Goal: Information Seeking & Learning: Learn about a topic

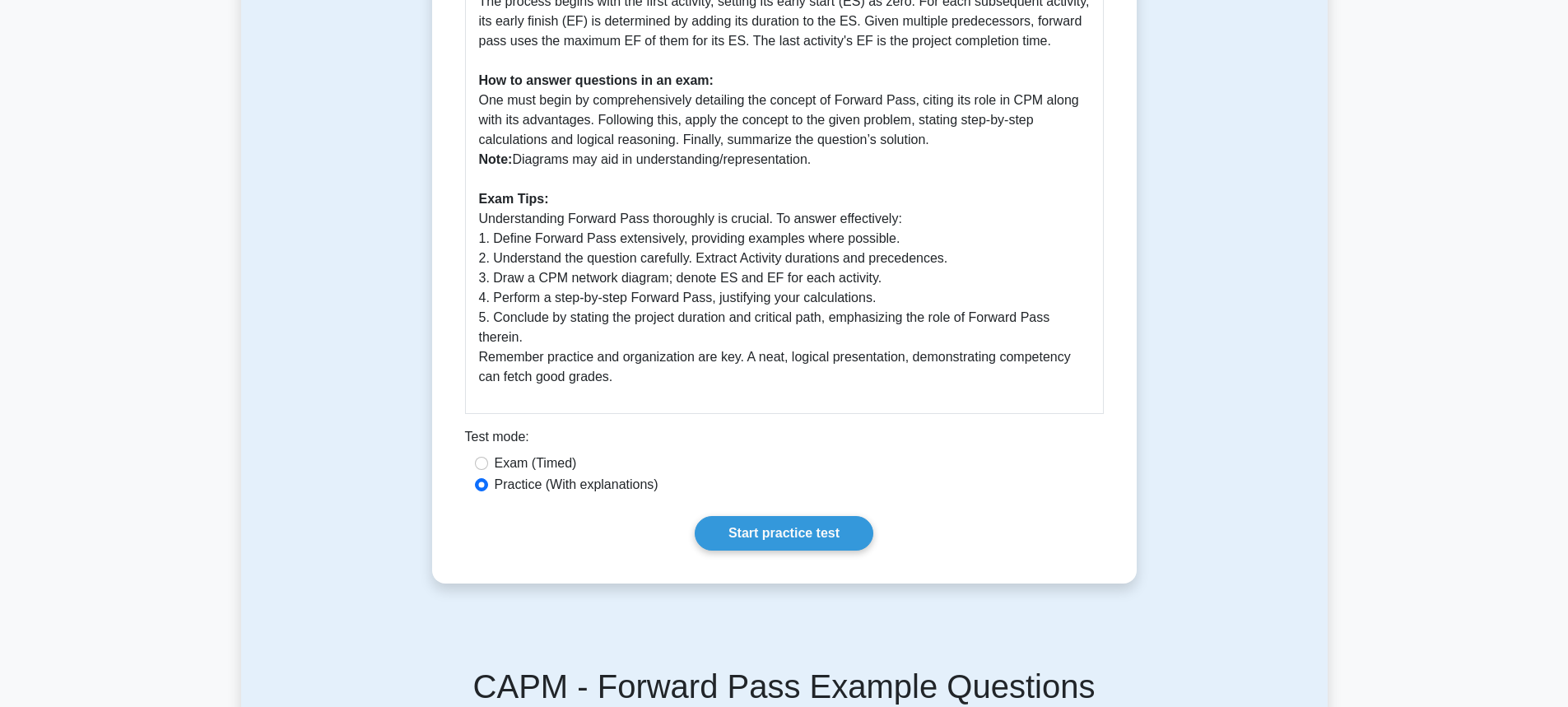
scroll to position [658, 0]
click at [721, 520] on link "Start practice test" at bounding box center [783, 531] width 178 height 35
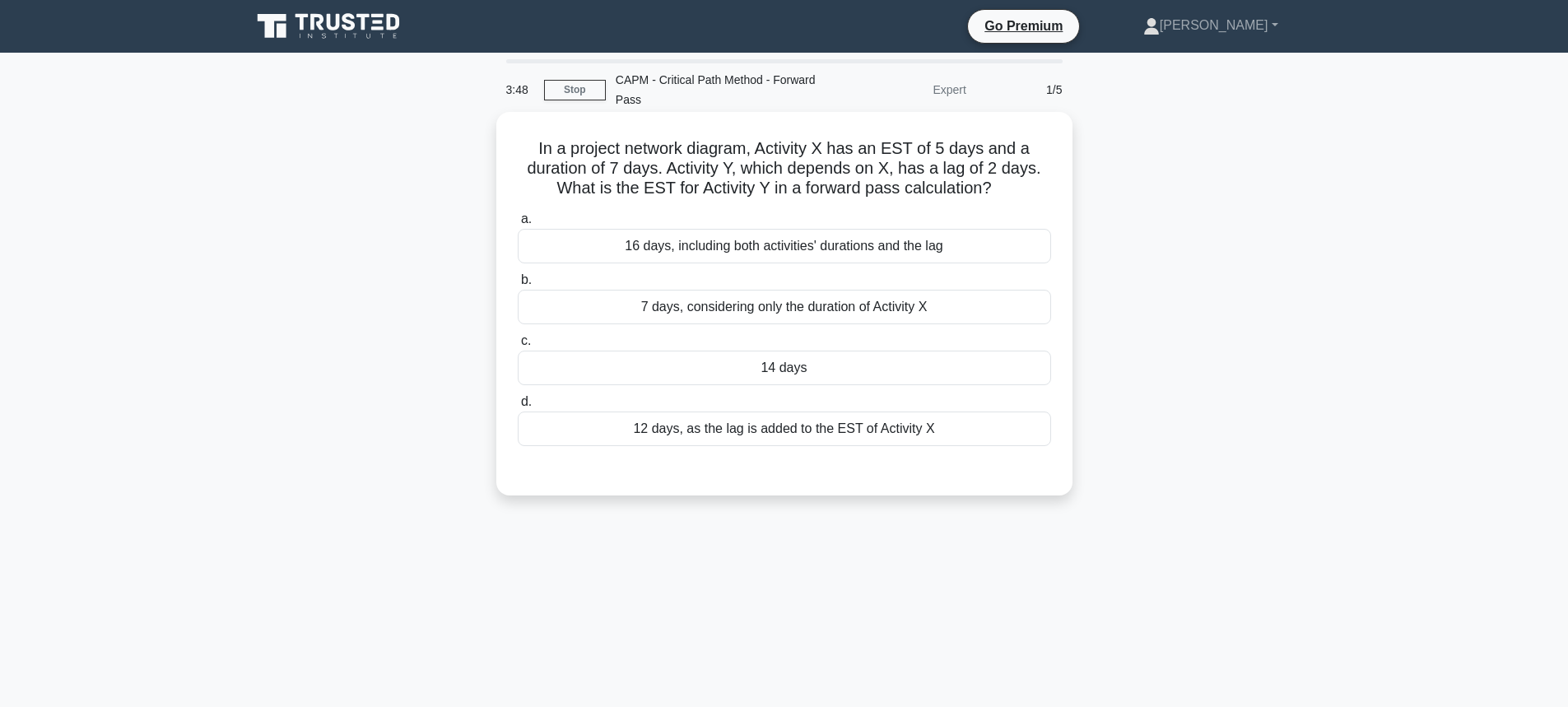
click at [669, 375] on div "14 days" at bounding box center [784, 367] width 533 height 35
click at [517, 346] on input "c. 14 days" at bounding box center [517, 340] width 0 height 11
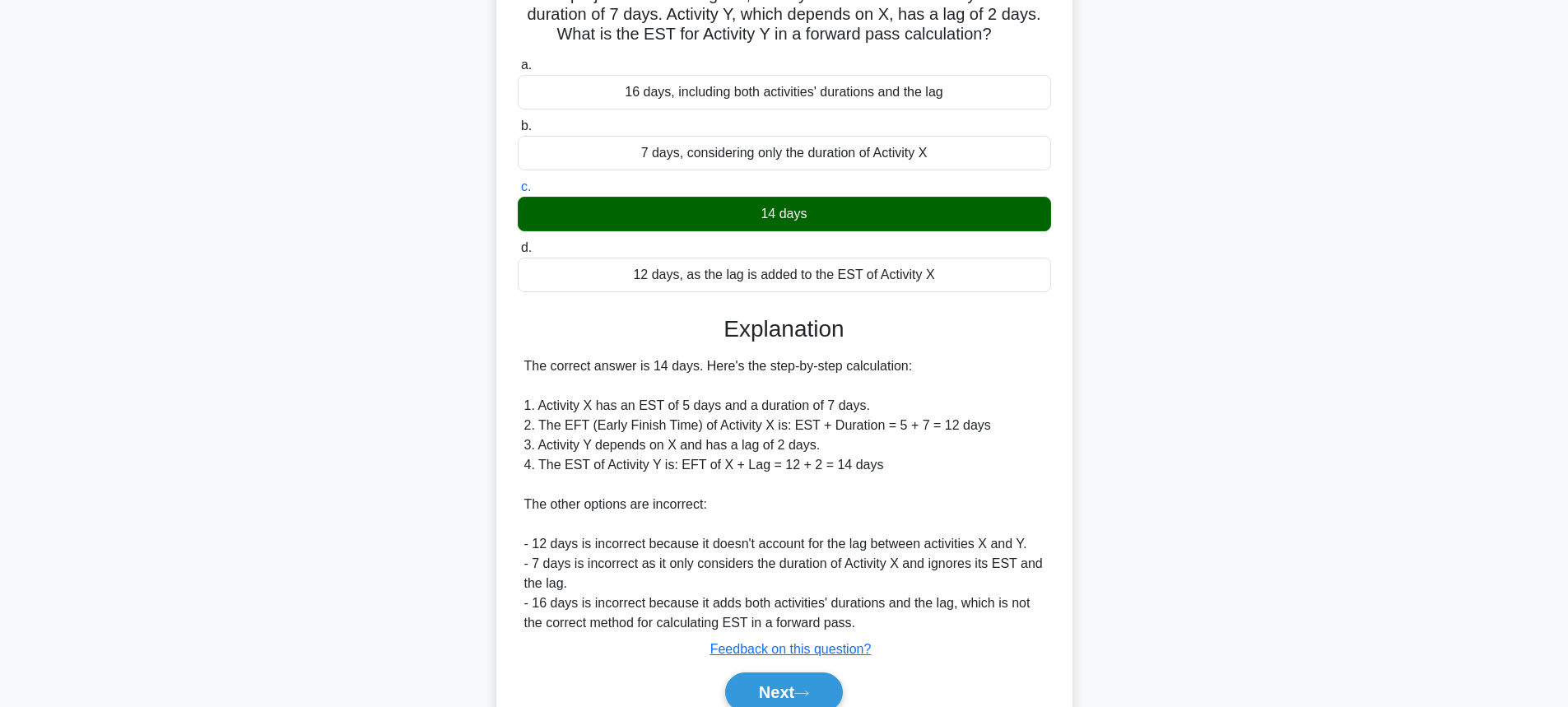
scroll to position [164, 0]
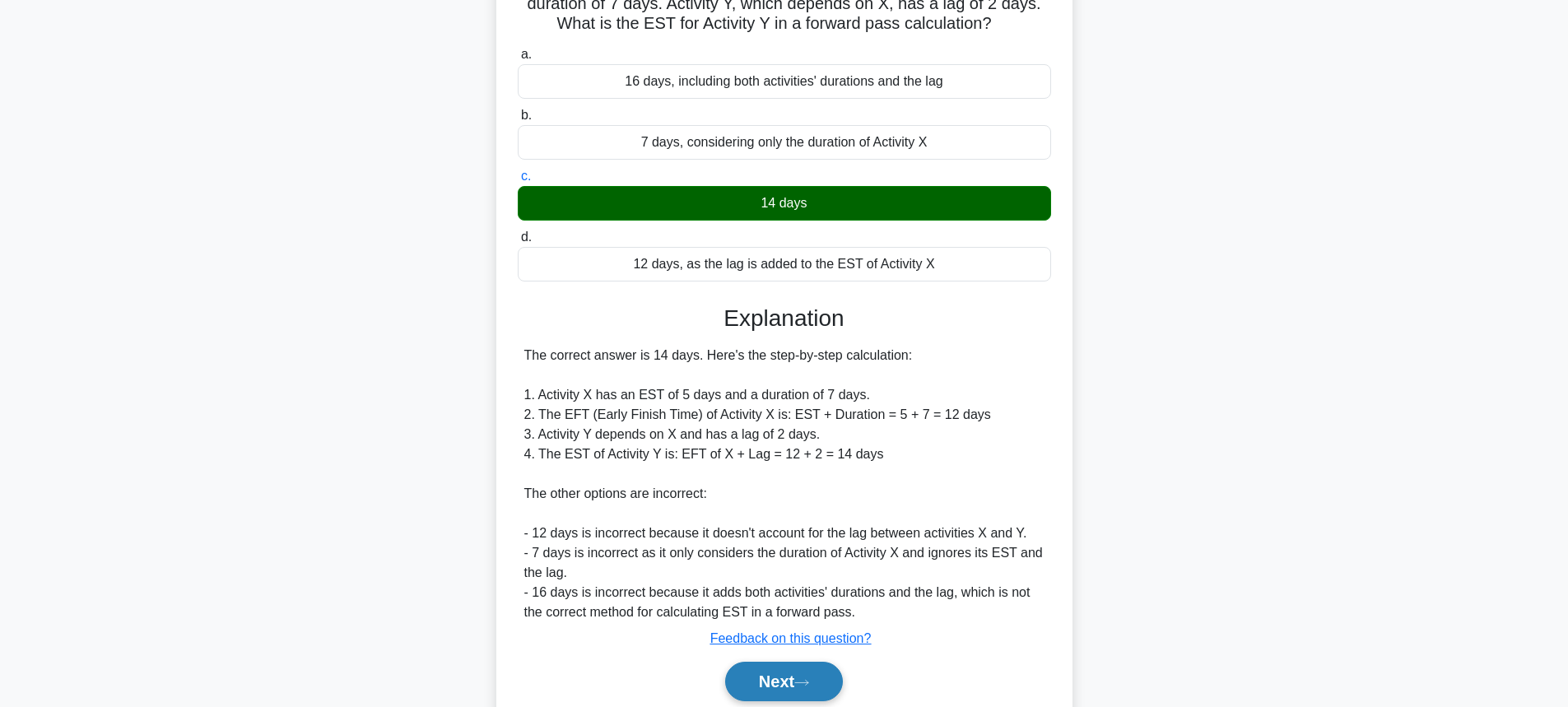
click at [726, 683] on button "Next" at bounding box center [784, 681] width 117 height 40
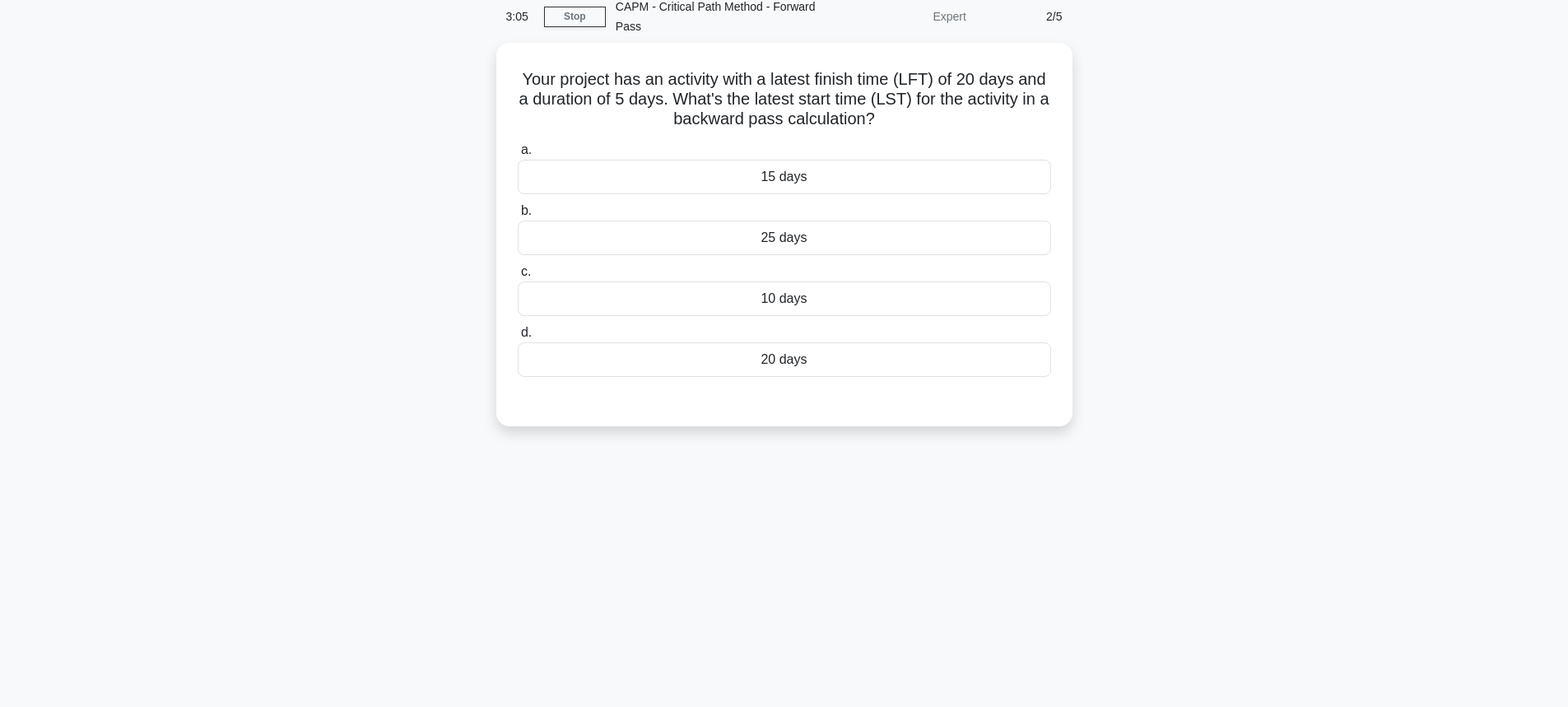
scroll to position [0, 0]
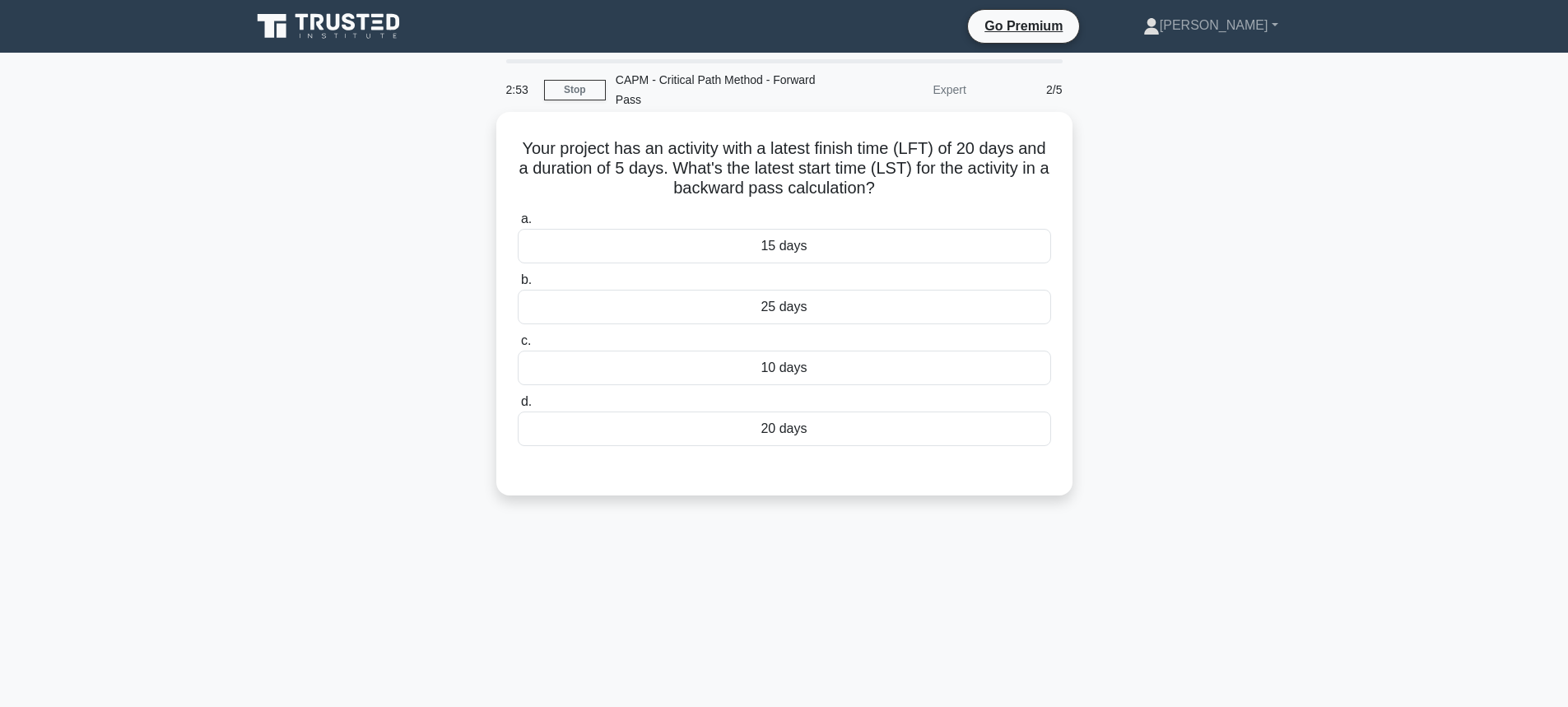
click at [728, 316] on div "25 days" at bounding box center [784, 306] width 533 height 35
click at [517, 285] on input "b. 25 days" at bounding box center [517, 279] width 0 height 11
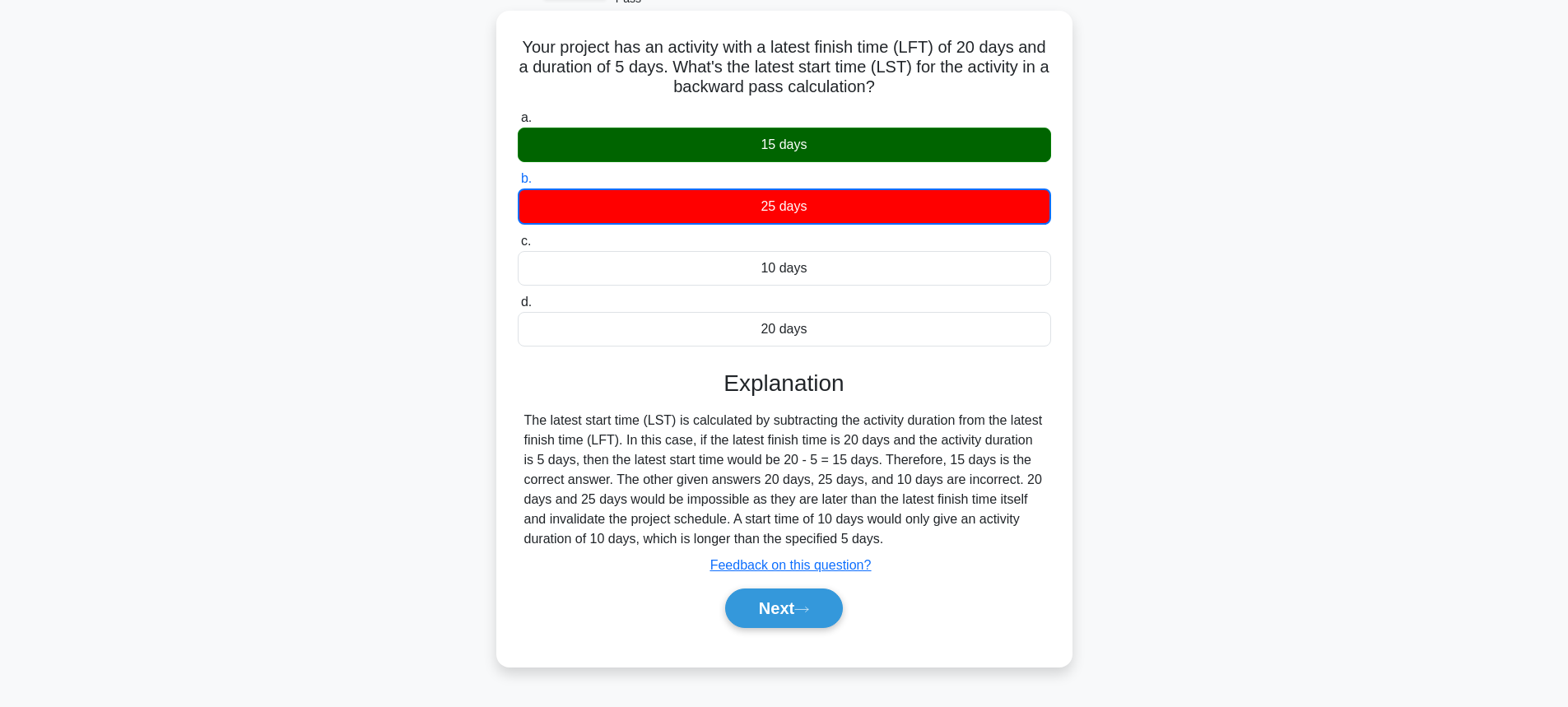
scroll to position [182, 0]
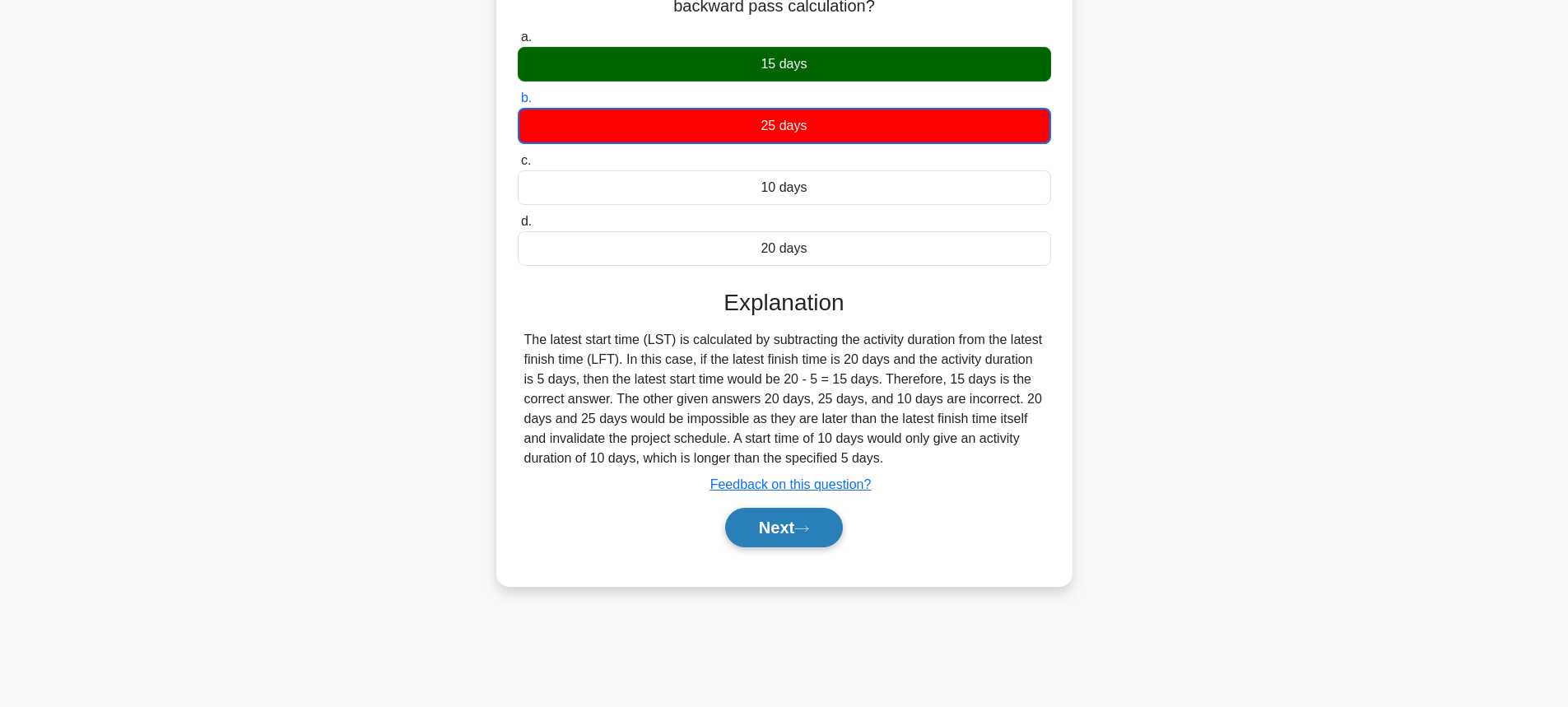
click at [795, 528] on button "Next" at bounding box center [784, 527] width 117 height 40
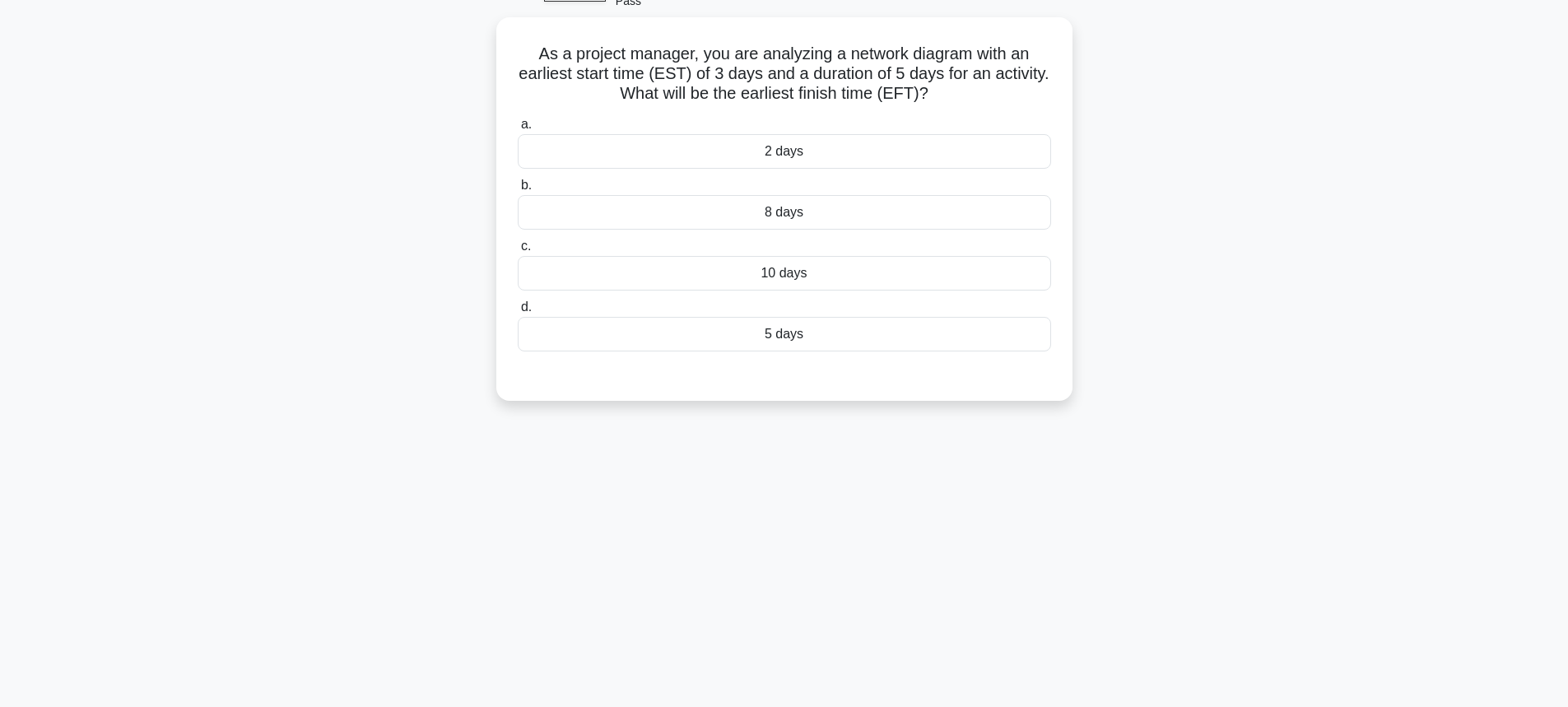
scroll to position [0, 0]
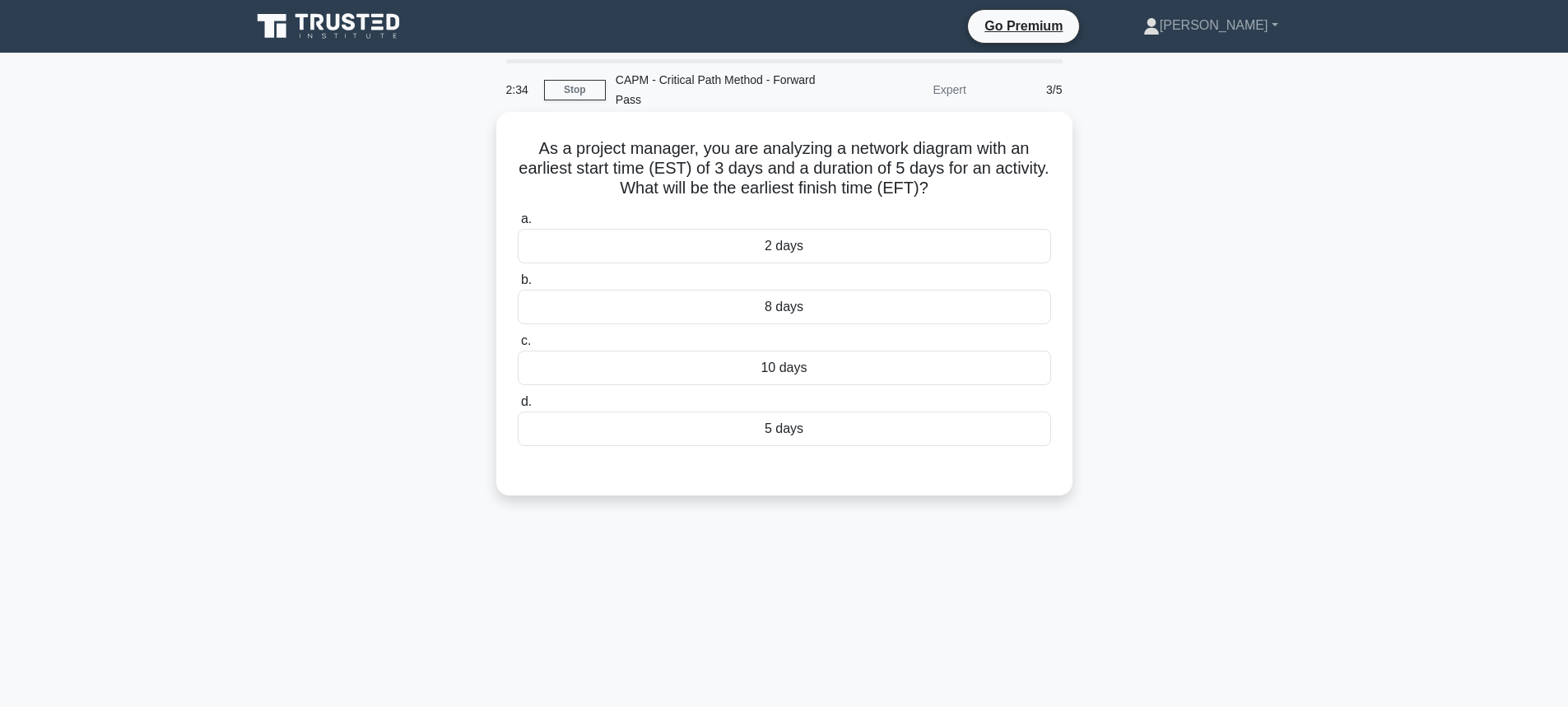
click at [764, 243] on div "2 days" at bounding box center [784, 246] width 533 height 35
click at [517, 225] on input "a. 2 days" at bounding box center [517, 219] width 0 height 11
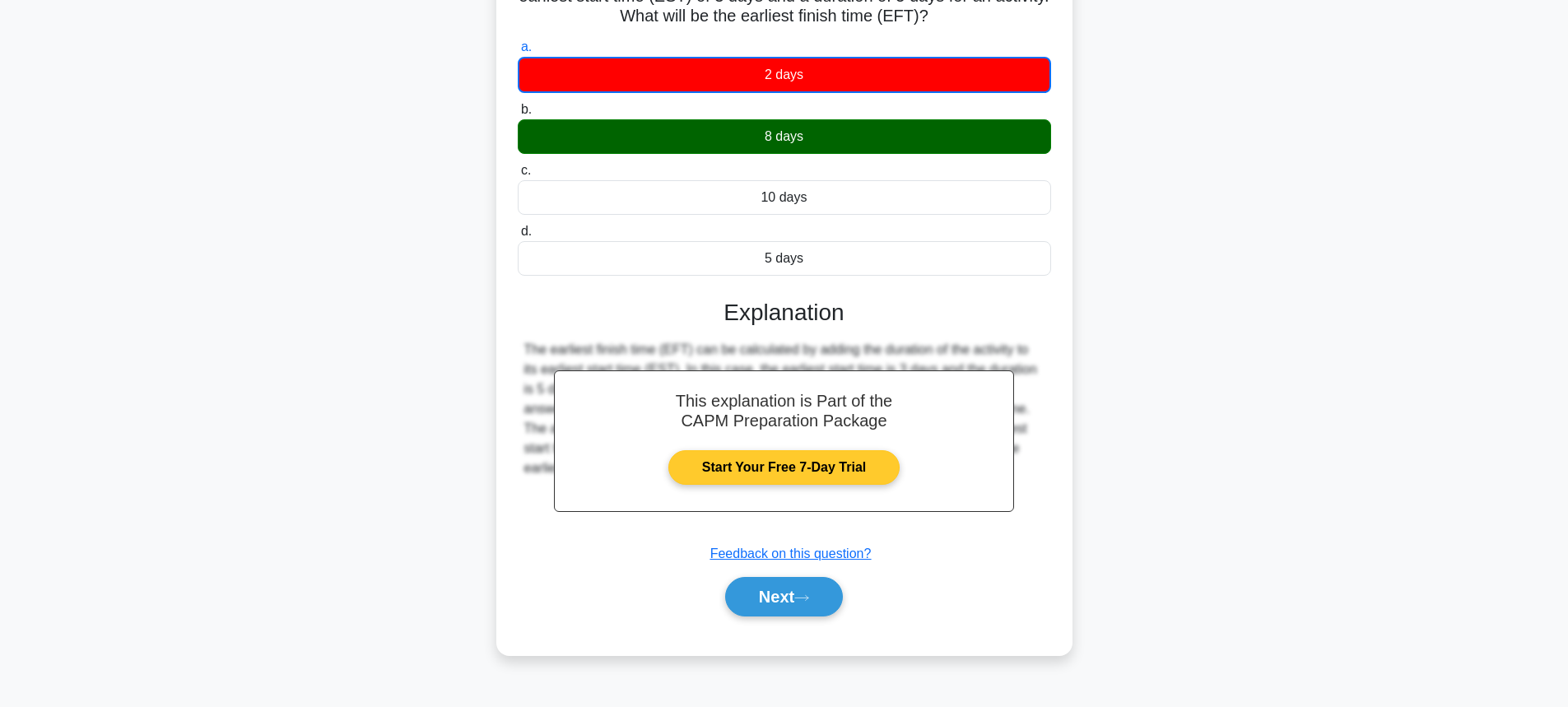
scroll to position [182, 0]
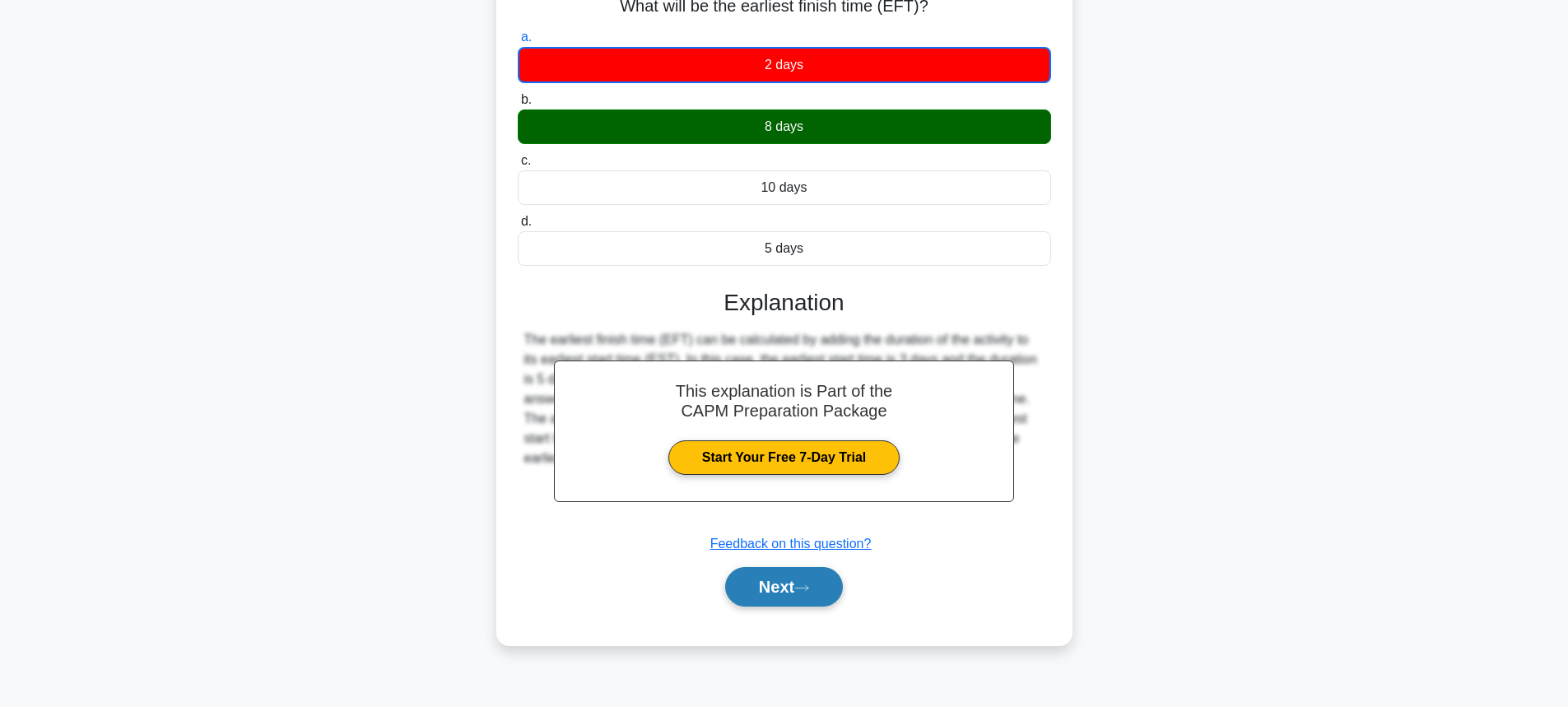
click at [772, 587] on button "Next" at bounding box center [784, 587] width 117 height 40
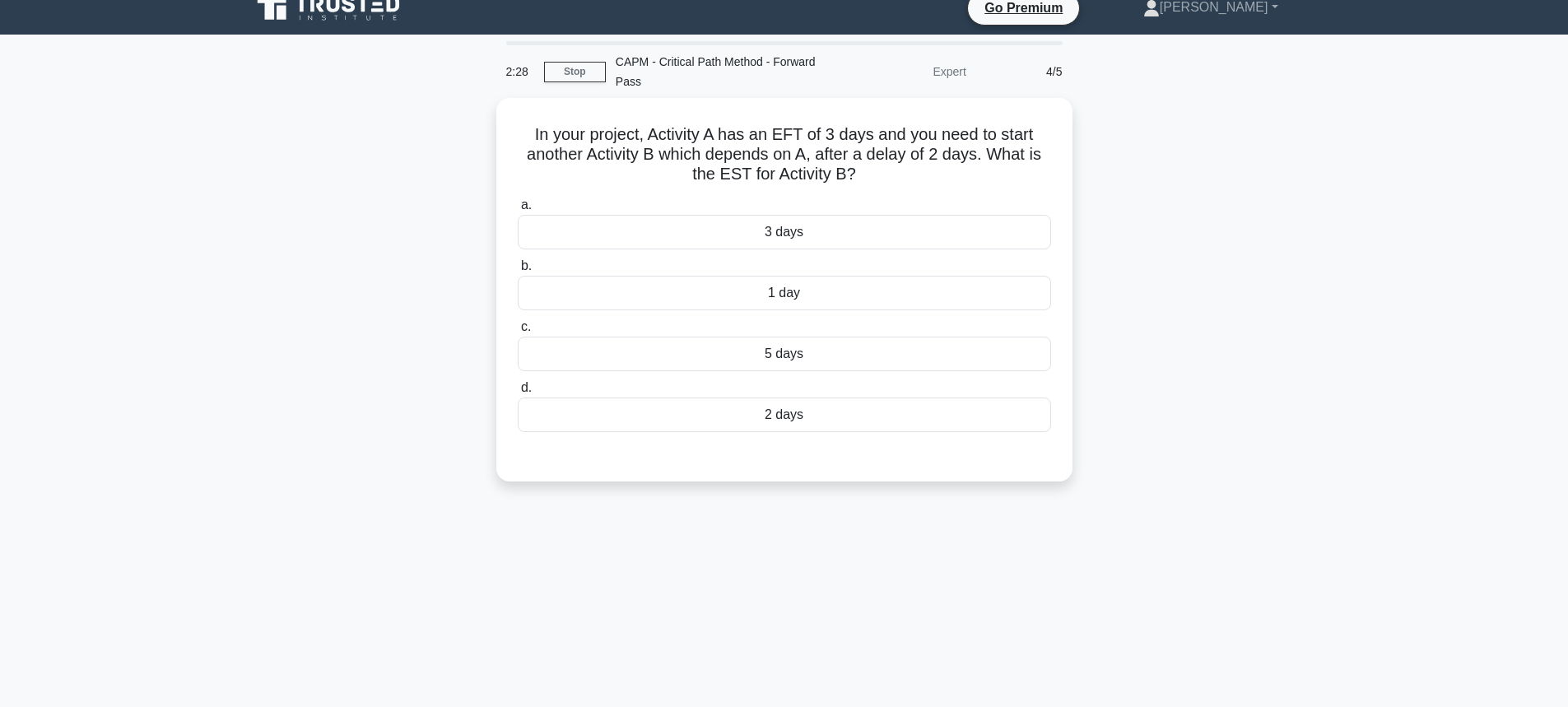
scroll to position [0, 0]
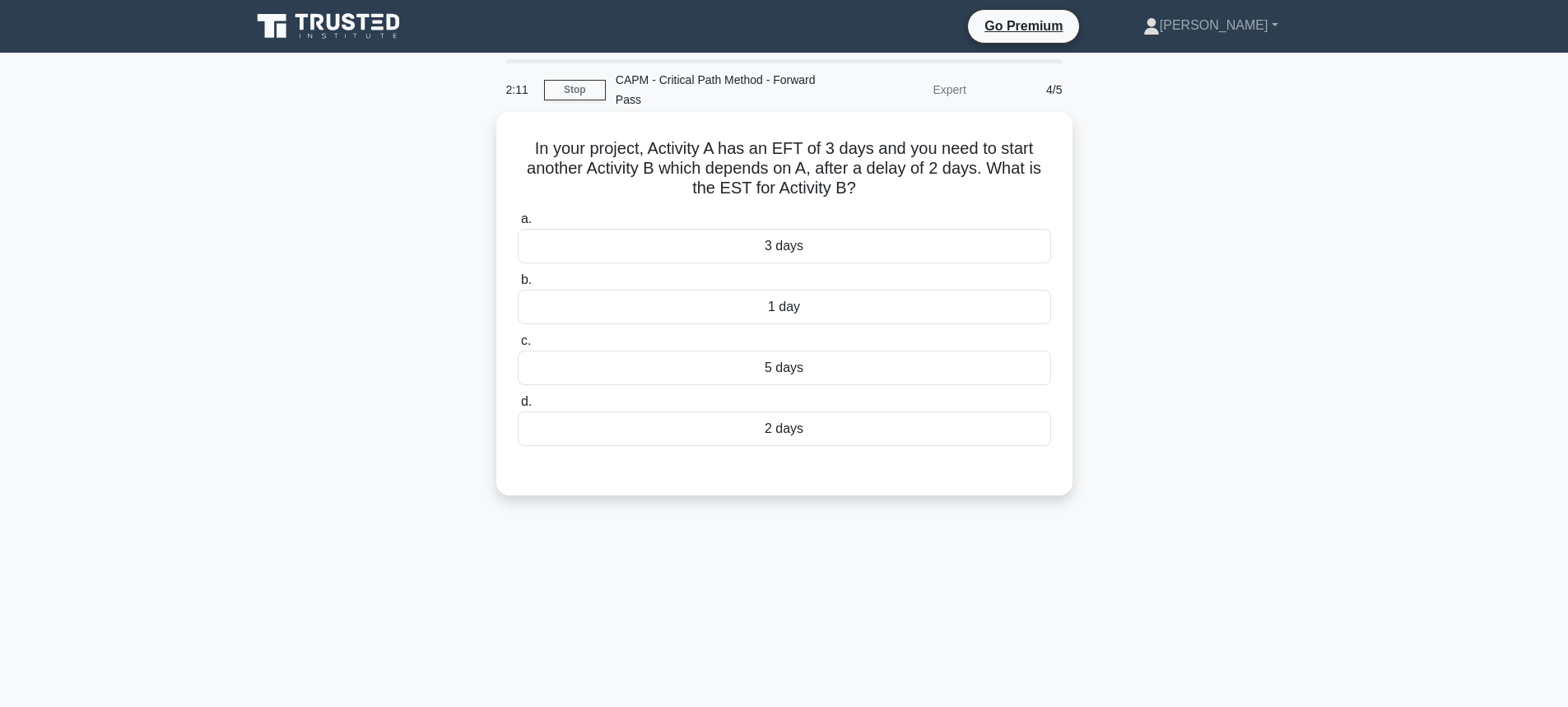
click at [818, 378] on div "5 days" at bounding box center [784, 367] width 533 height 35
click at [517, 346] on input "c. 5 days" at bounding box center [517, 340] width 0 height 11
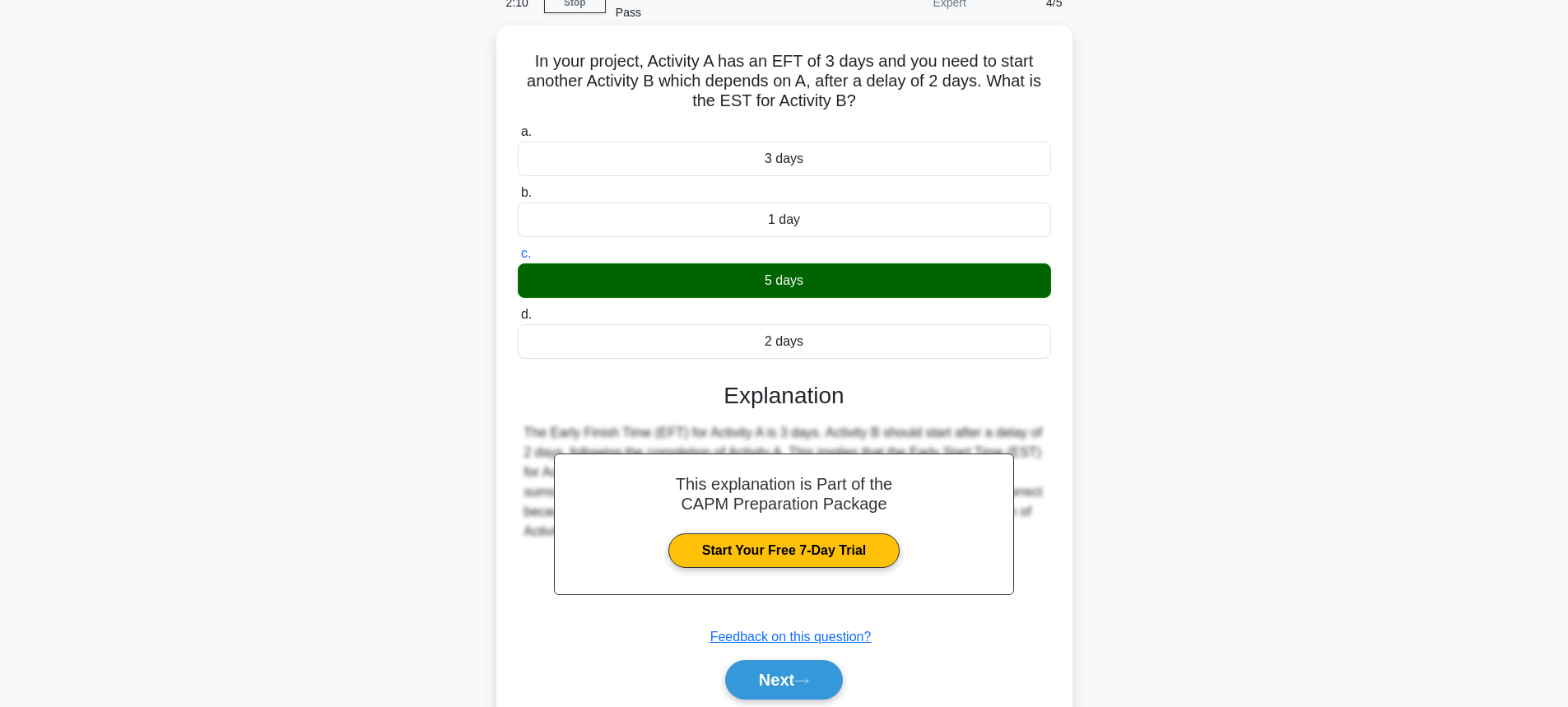
scroll to position [182, 0]
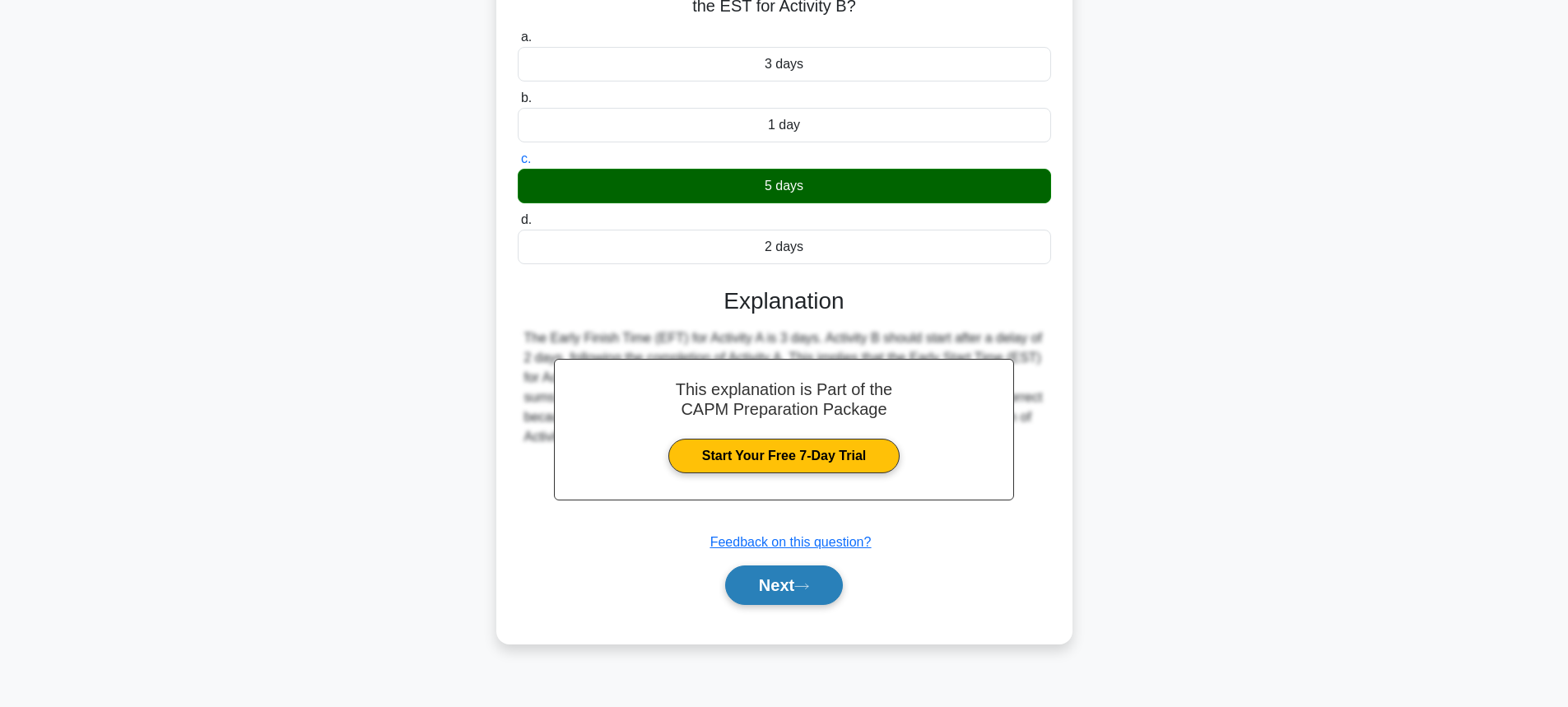
click at [742, 568] on button "Next" at bounding box center [784, 585] width 117 height 40
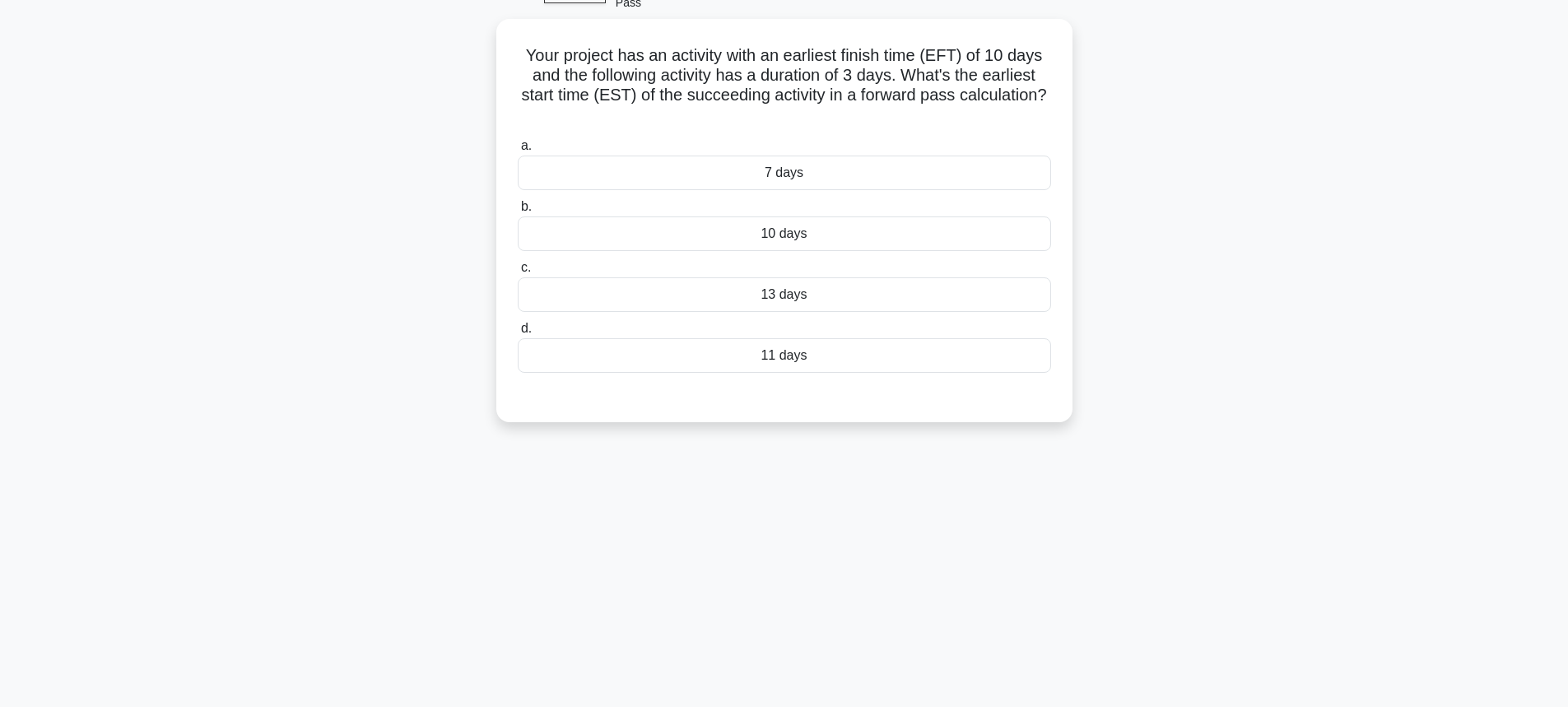
scroll to position [17, 0]
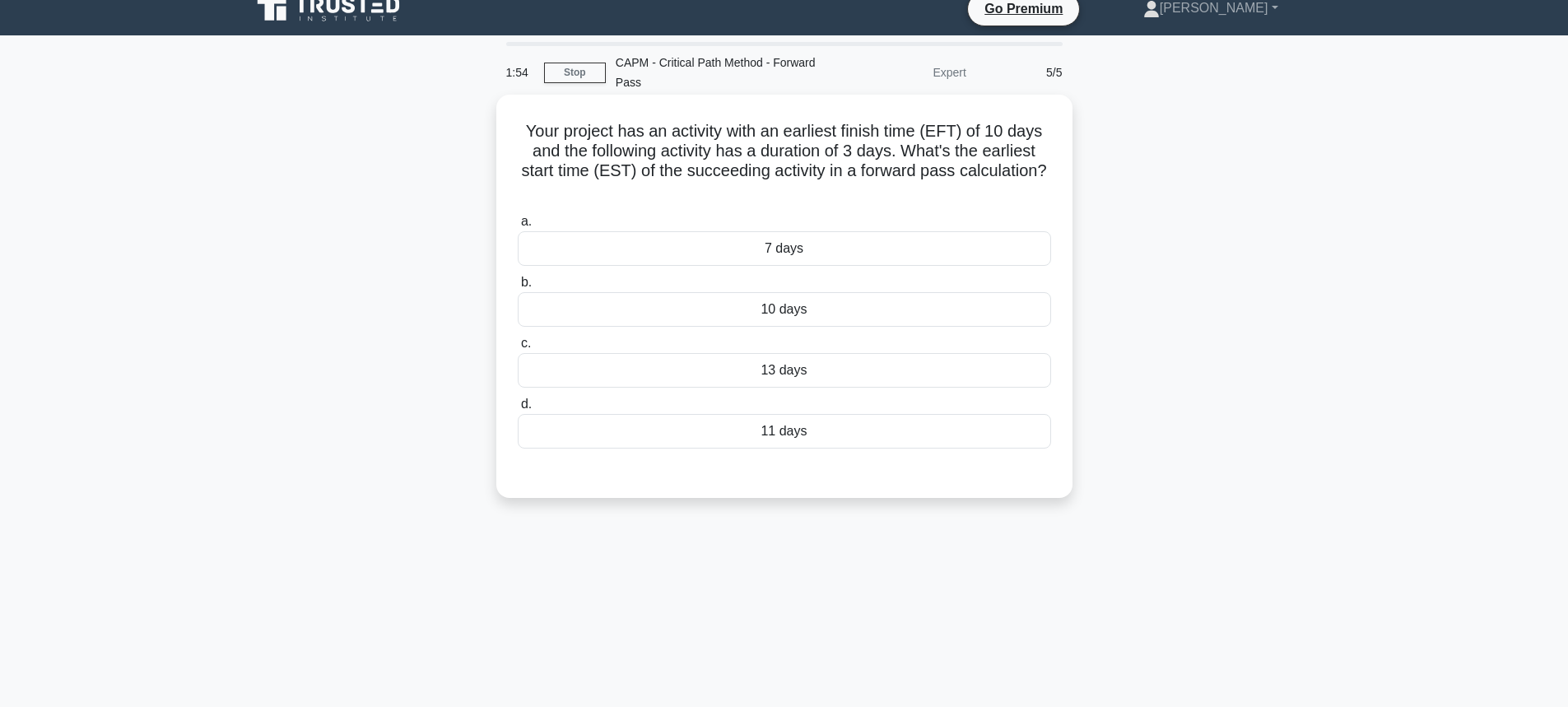
click at [727, 255] on div "7 days" at bounding box center [784, 248] width 533 height 35
click at [517, 227] on input "a. 7 days" at bounding box center [517, 222] width 0 height 11
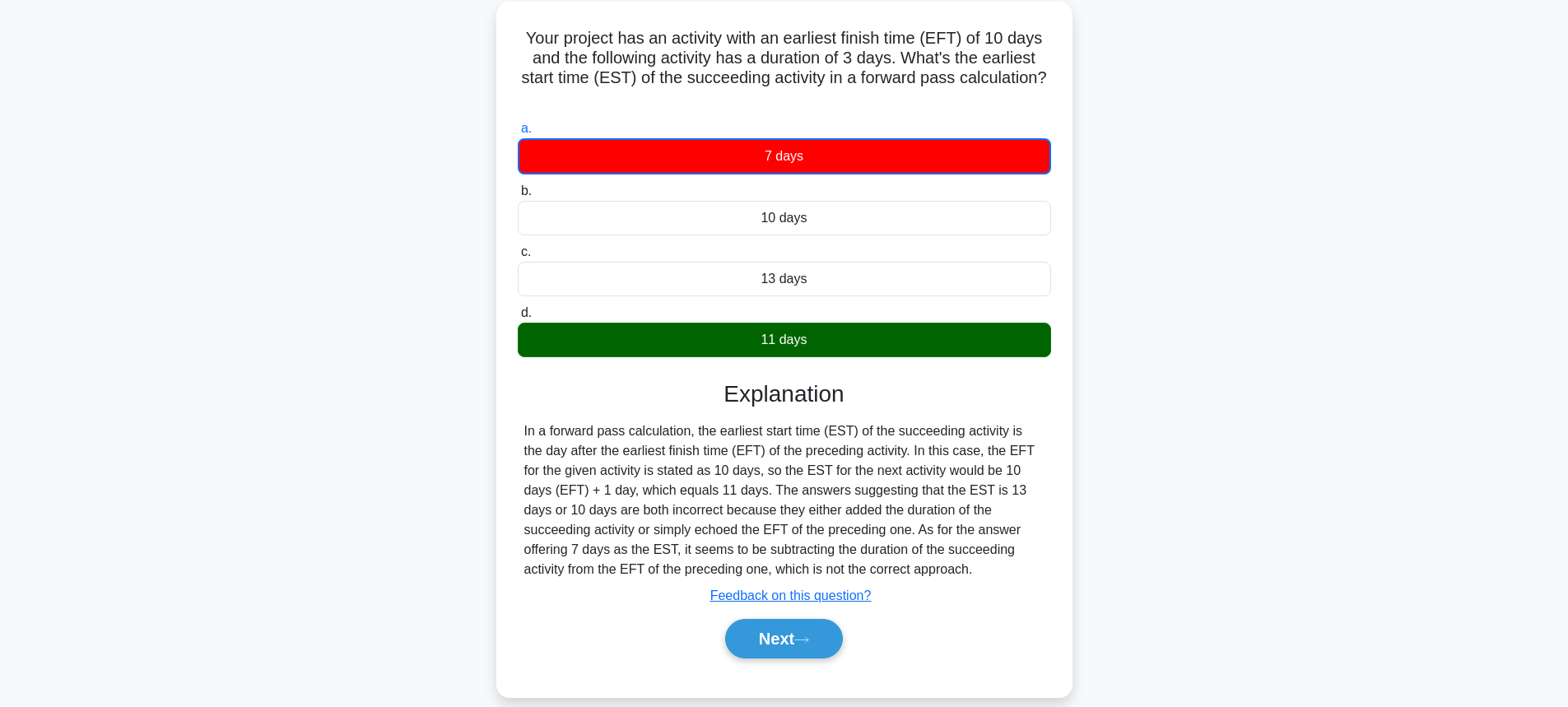
scroll to position [182, 0]
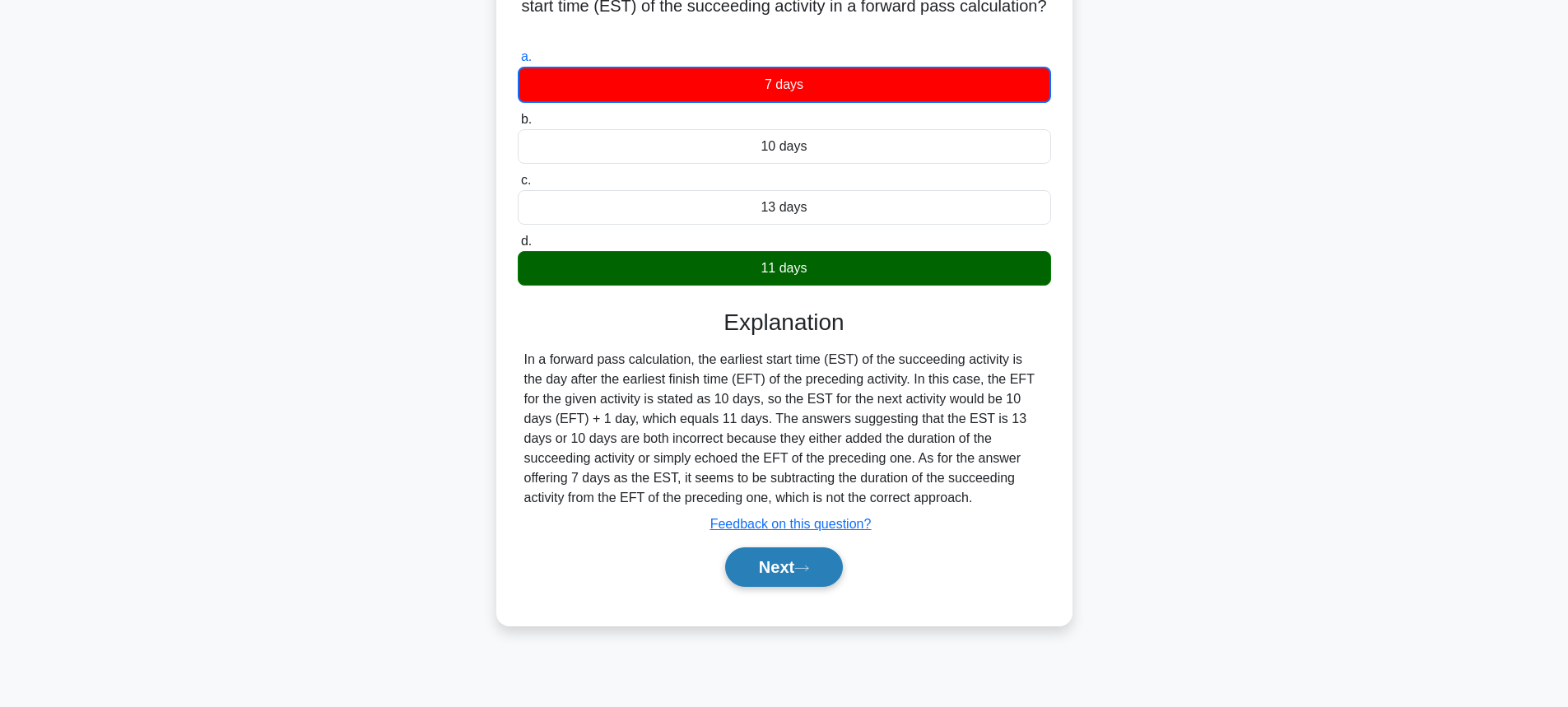
click at [761, 572] on button "Next" at bounding box center [784, 567] width 117 height 40
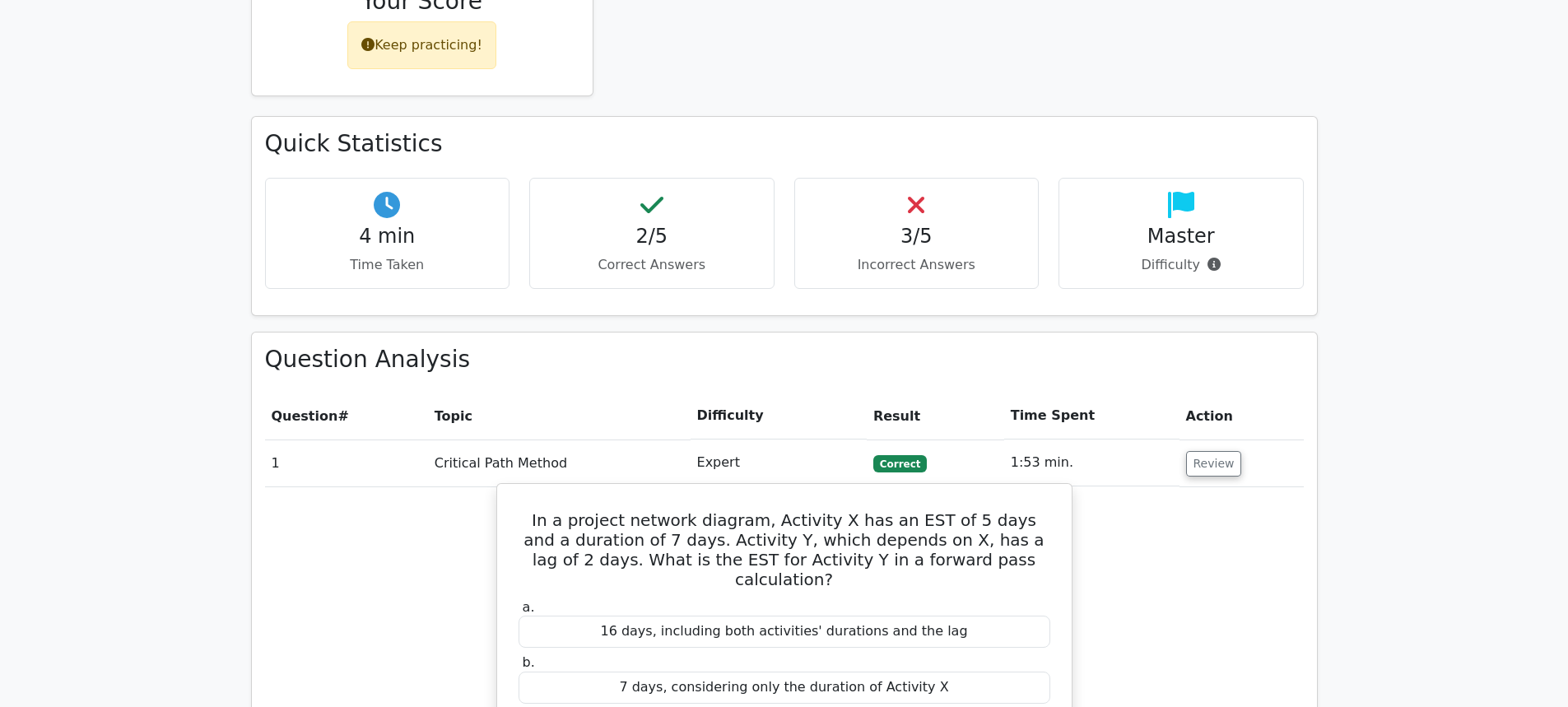
scroll to position [493, 0]
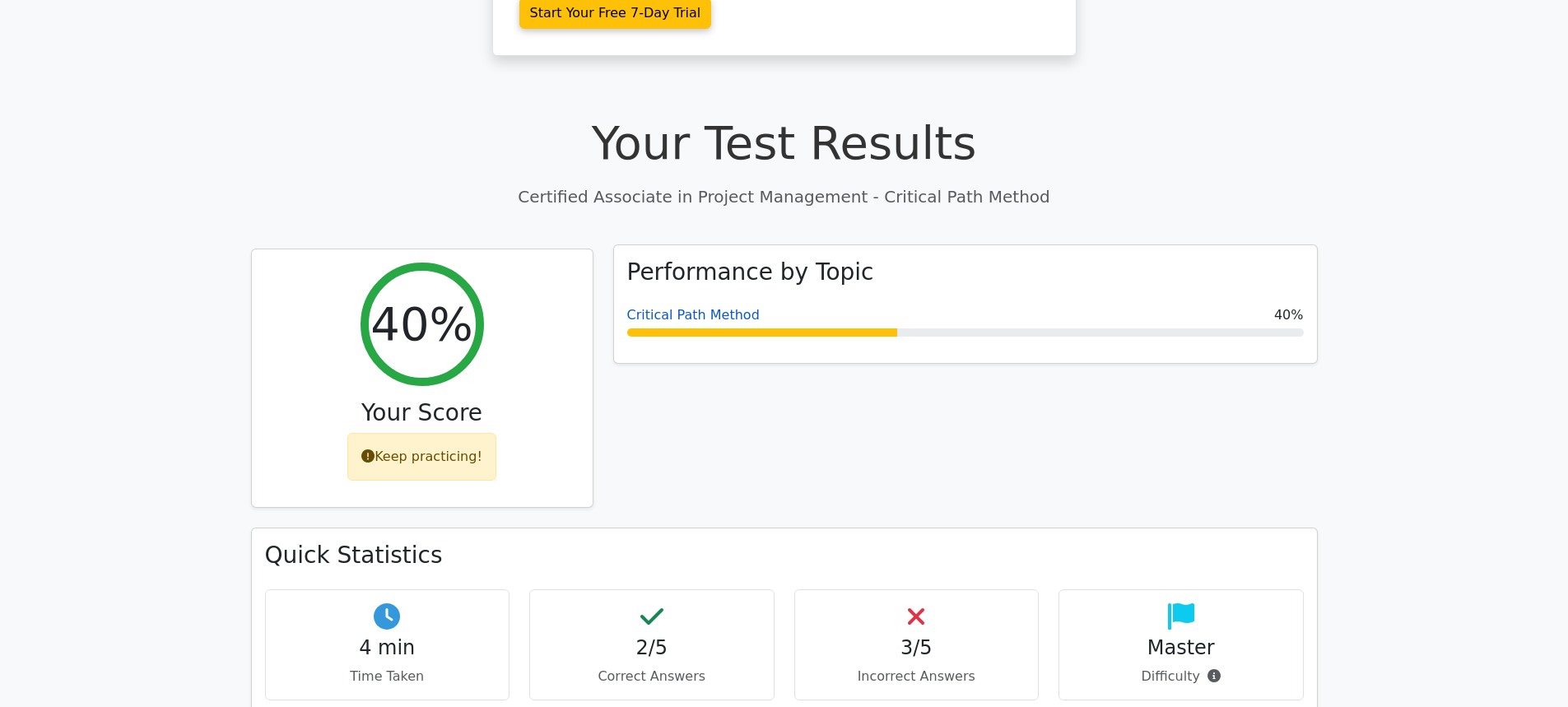
click at [697, 307] on link "Critical Path Method" at bounding box center [692, 315] width 132 height 16
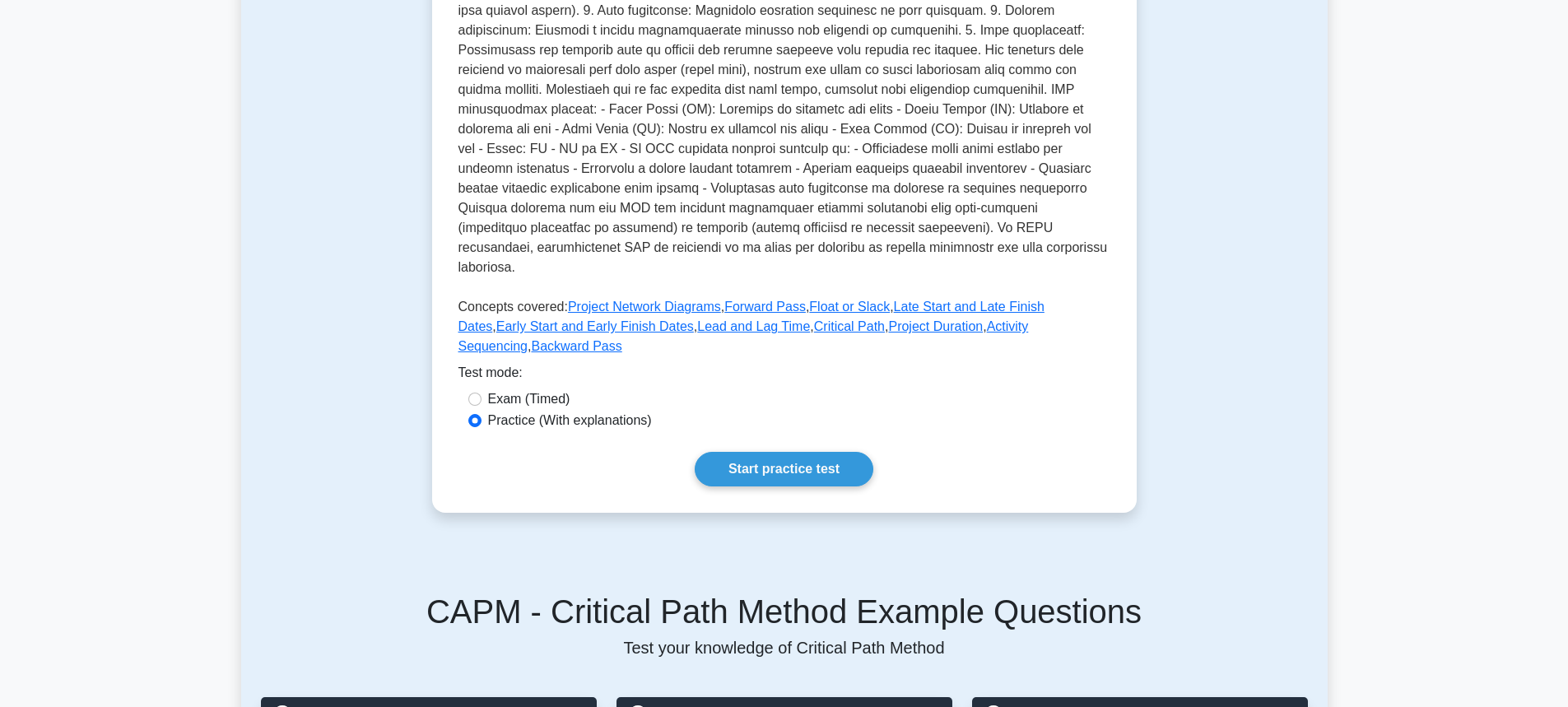
scroll to position [493, 0]
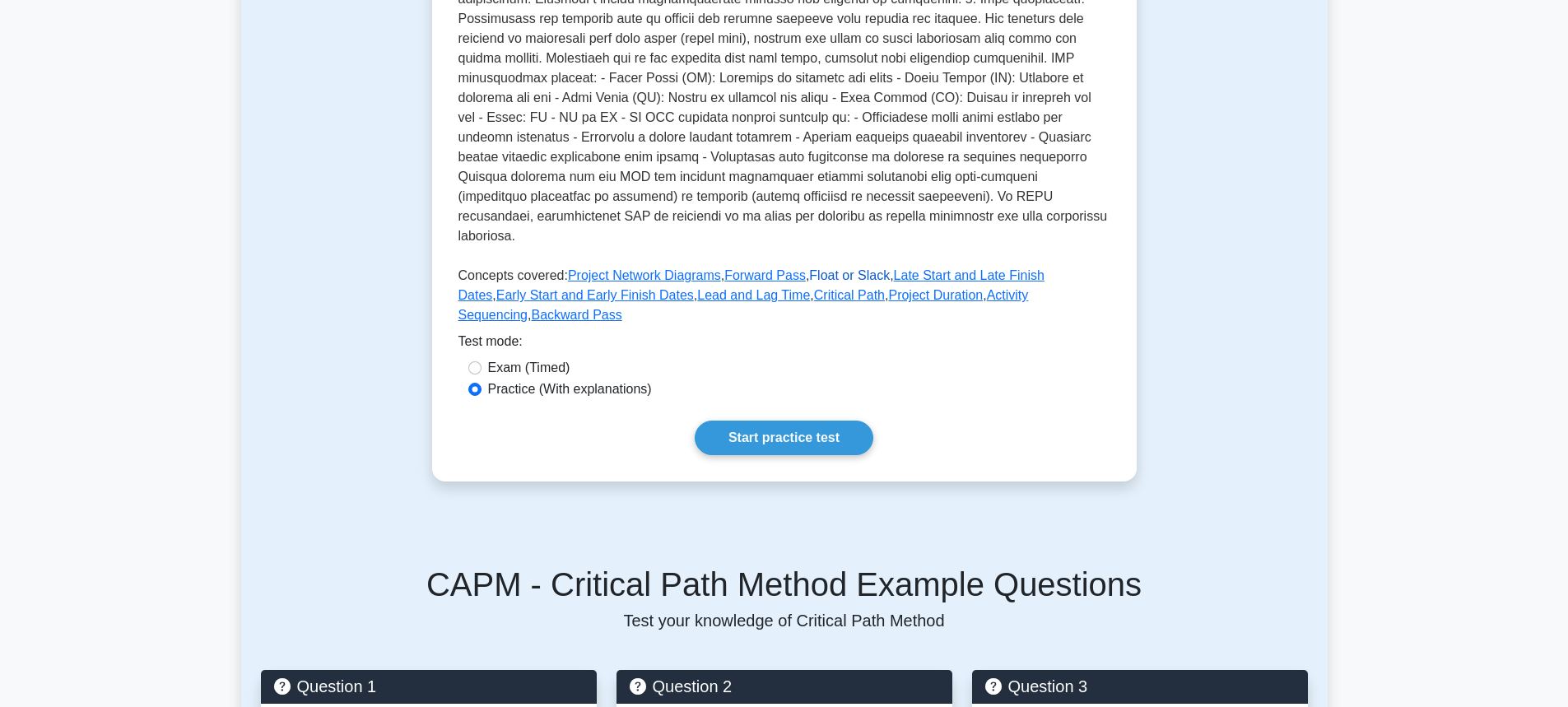
click at [809, 268] on link "Float or Slack" at bounding box center [849, 275] width 81 height 14
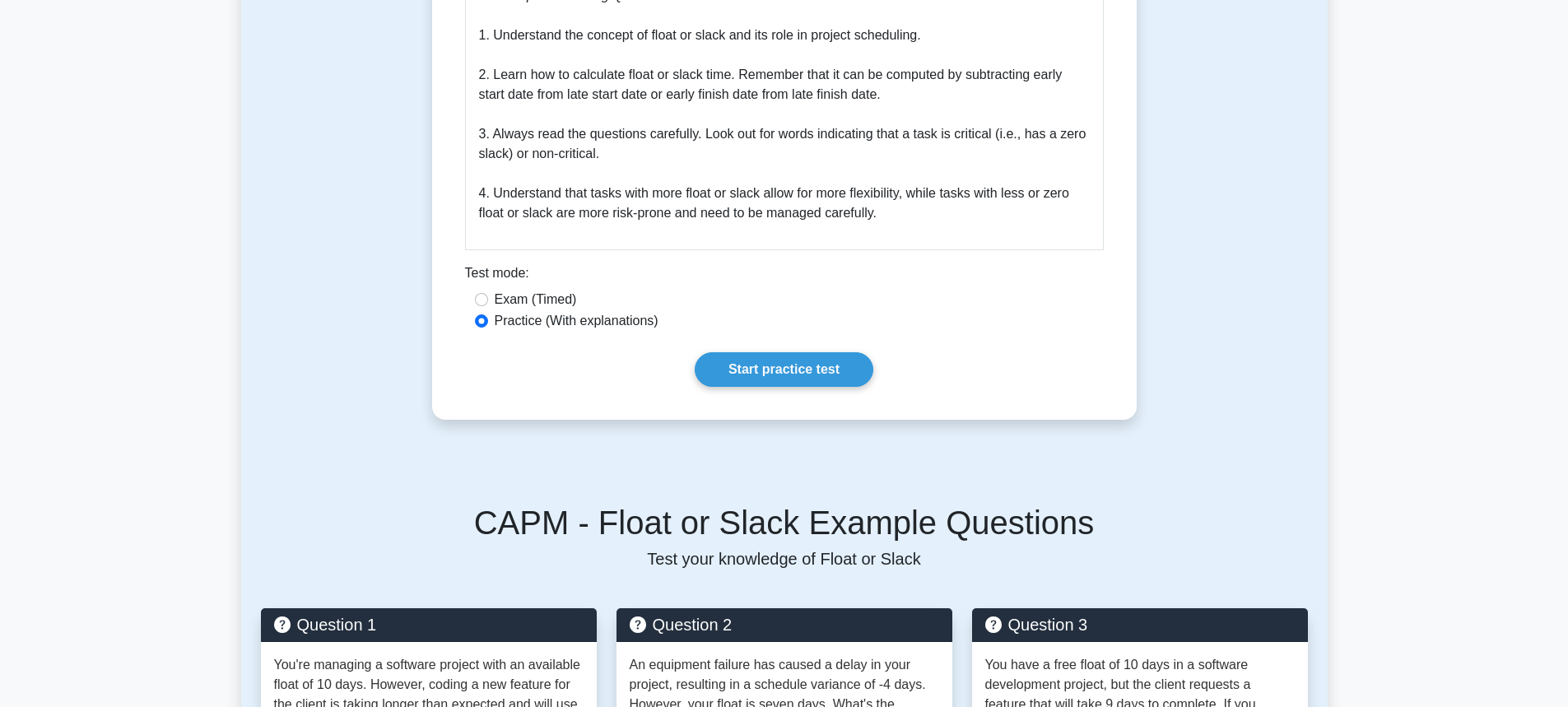
scroll to position [822, 0]
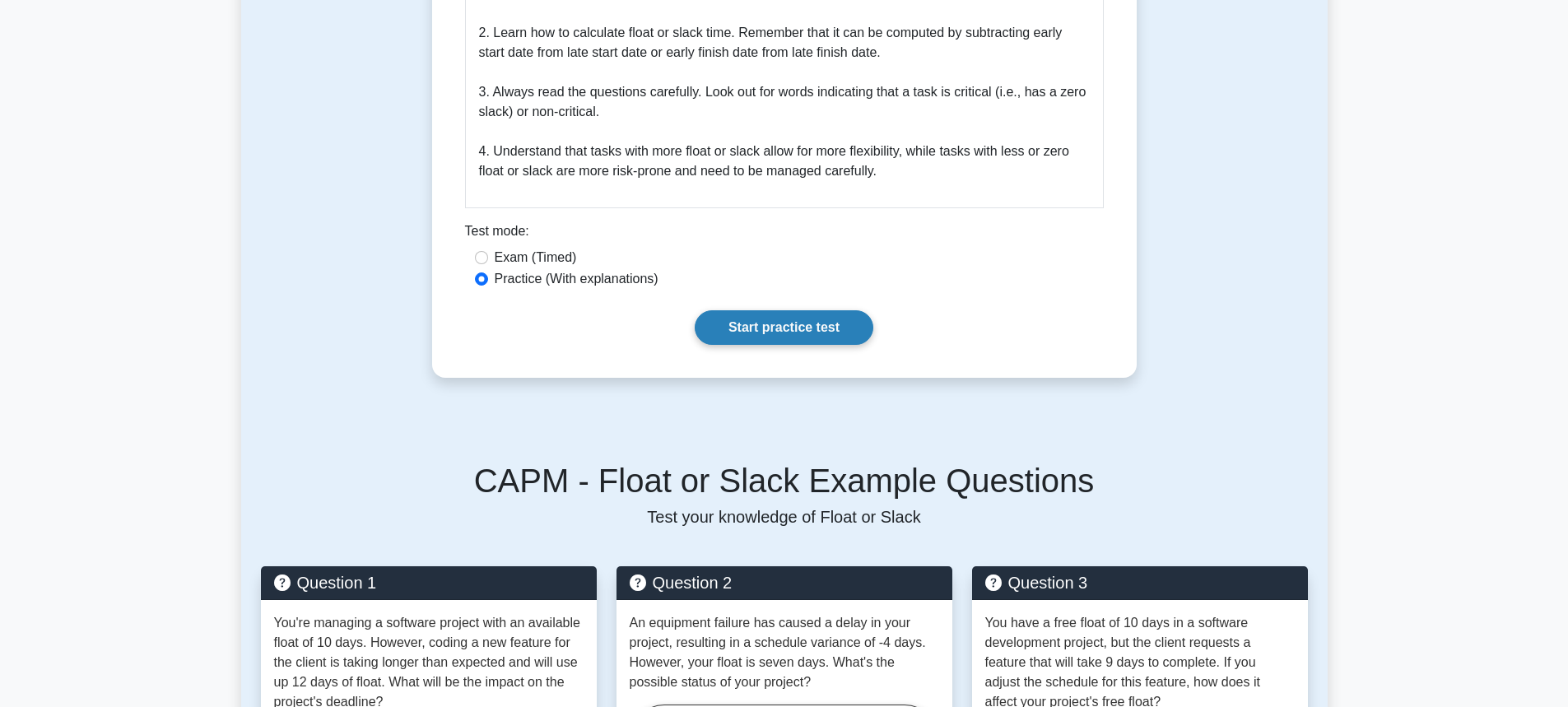
click at [788, 326] on link "Start practice test" at bounding box center [783, 327] width 178 height 35
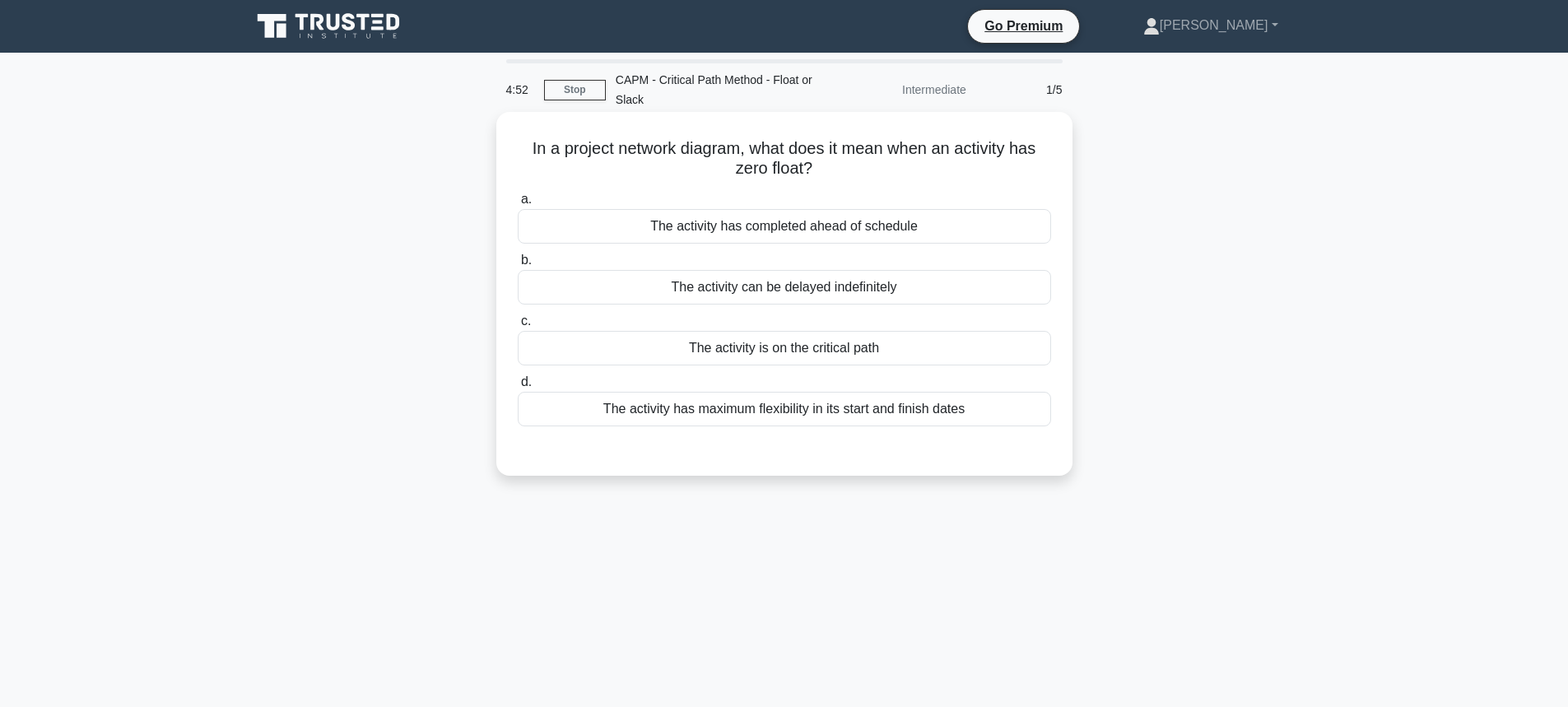
click at [854, 354] on div "The activity is on the critical path" at bounding box center [784, 348] width 533 height 35
click at [517, 326] on input "c. The activity is on the critical path" at bounding box center [517, 321] width 0 height 11
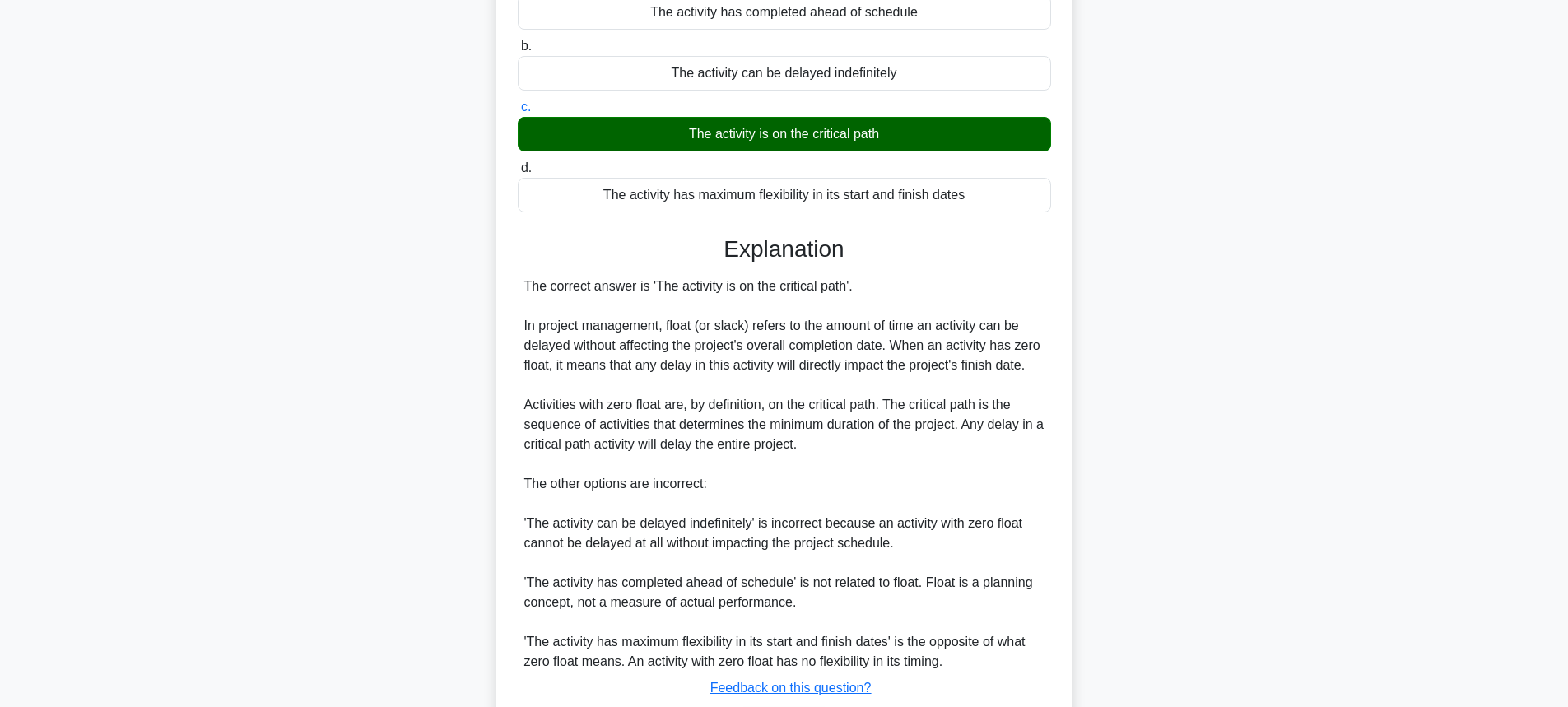
scroll to position [328, 0]
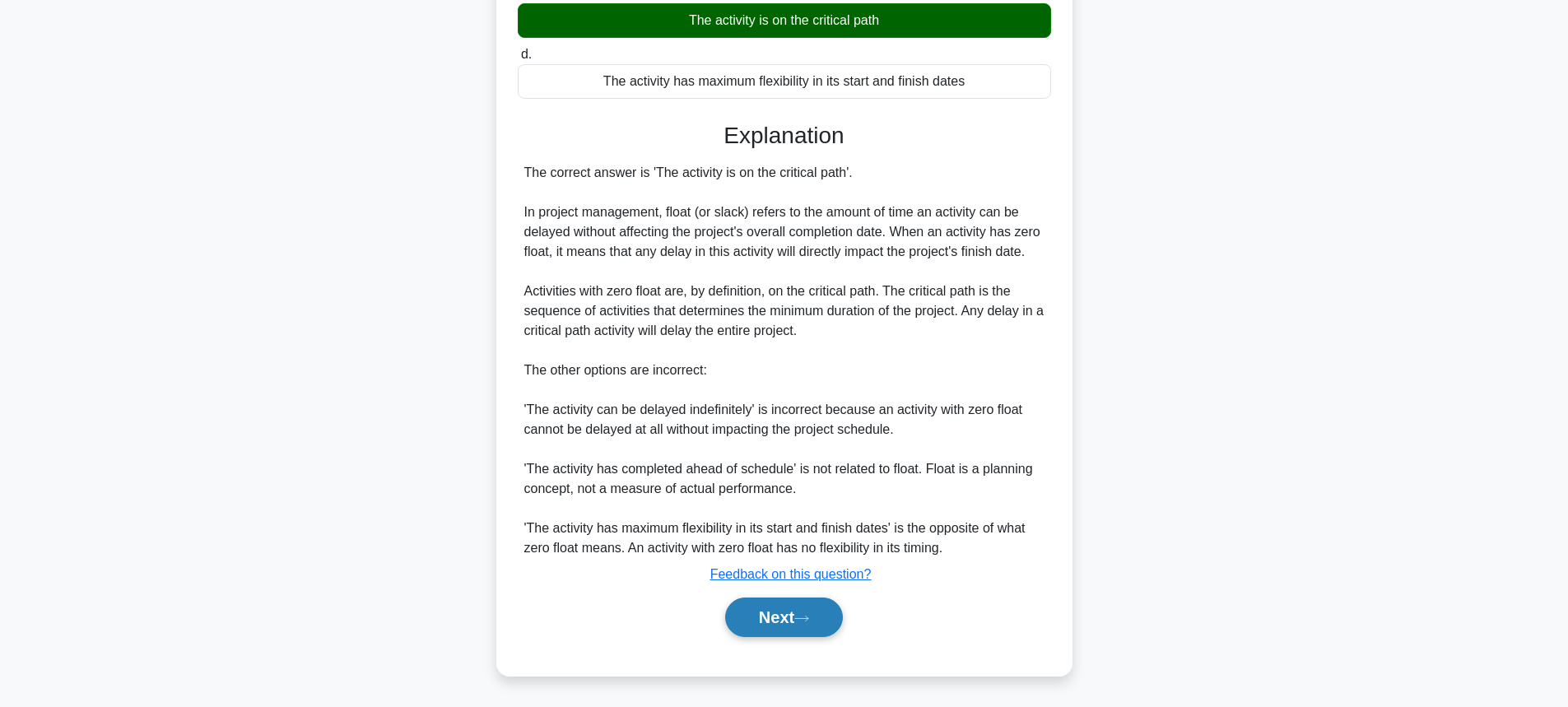
drag, startPoint x: 806, startPoint y: 607, endPoint x: 806, endPoint y: 598, distance: 9.0
click at [806, 606] on button "Next" at bounding box center [784, 618] width 117 height 40
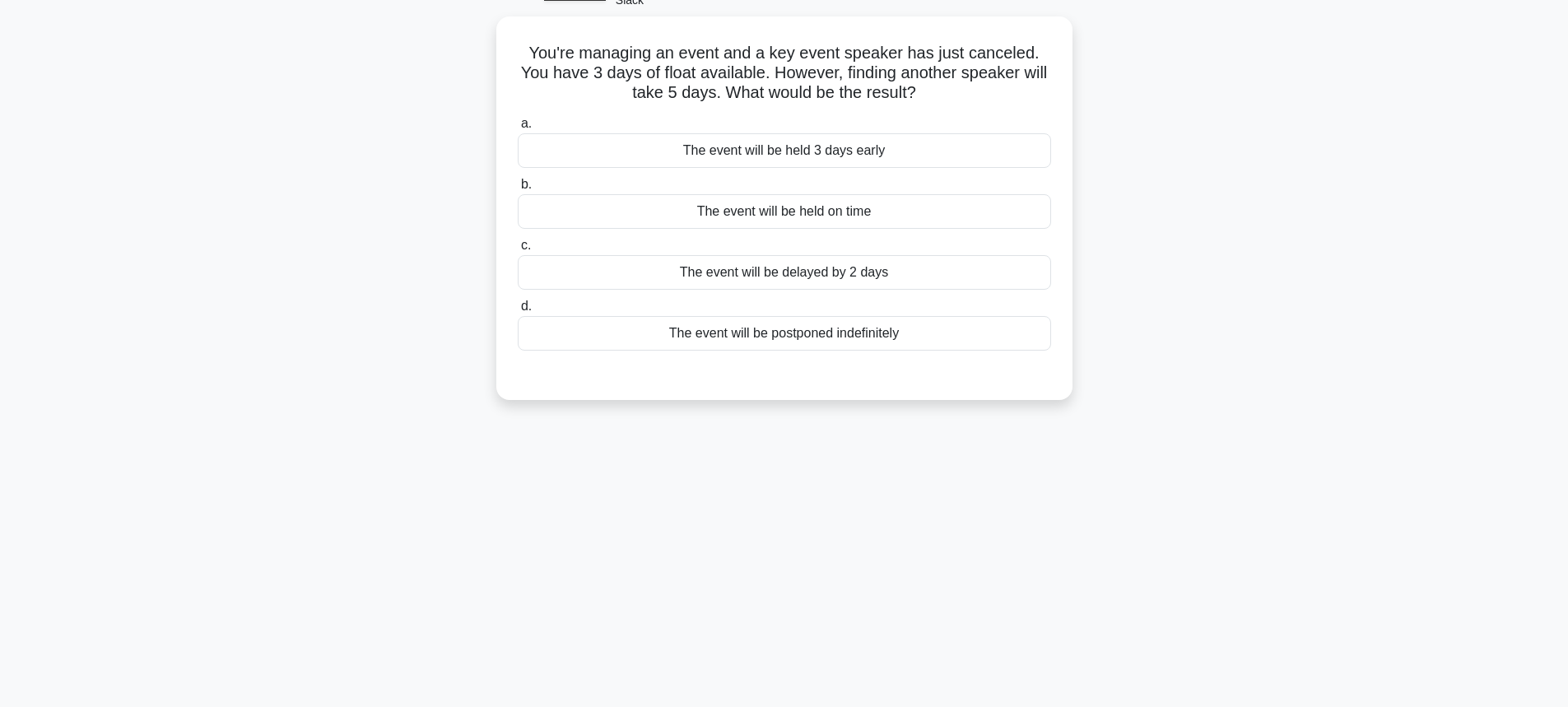
scroll to position [0, 0]
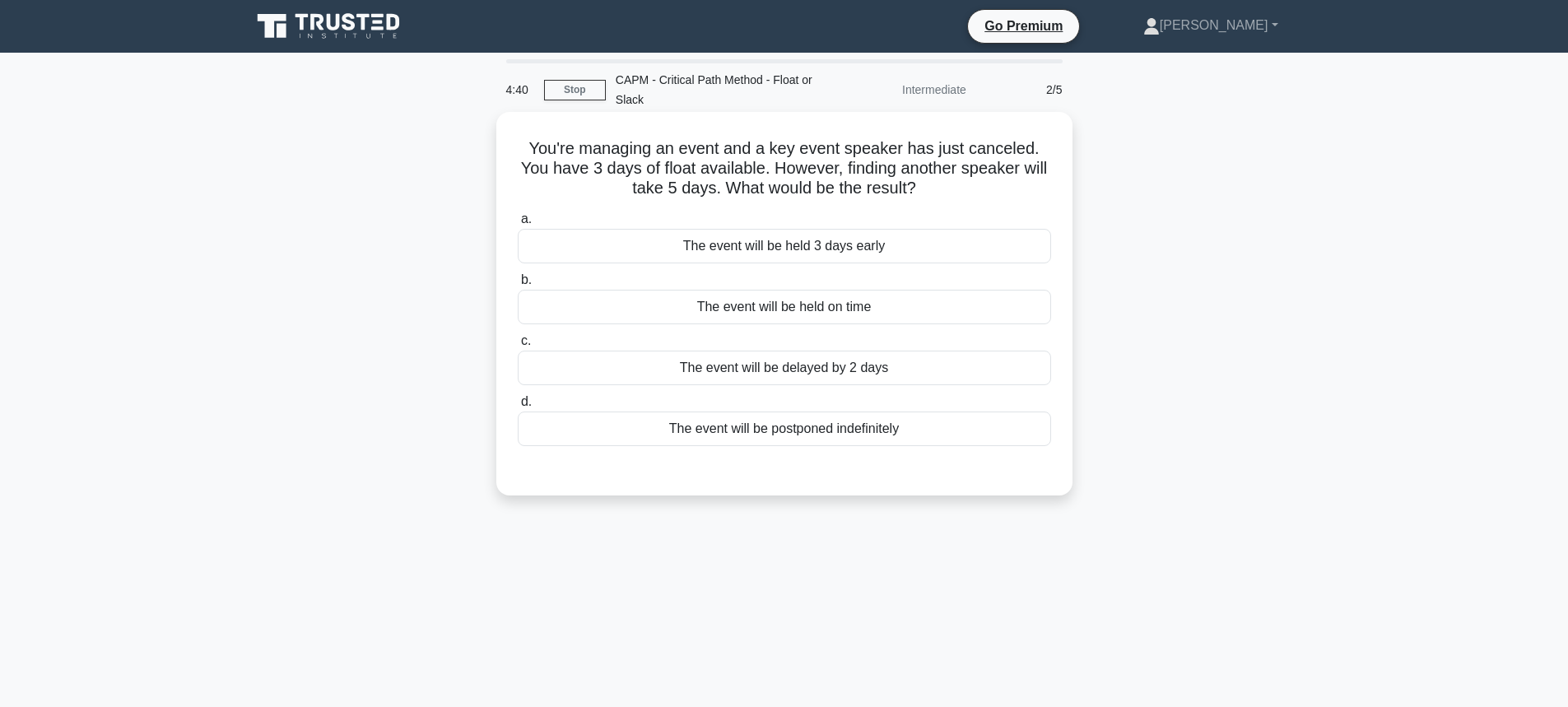
click at [759, 374] on div "The event will be delayed by 2 days" at bounding box center [784, 367] width 533 height 35
click at [517, 346] on input "c. The event will be delayed by 2 days" at bounding box center [517, 340] width 0 height 11
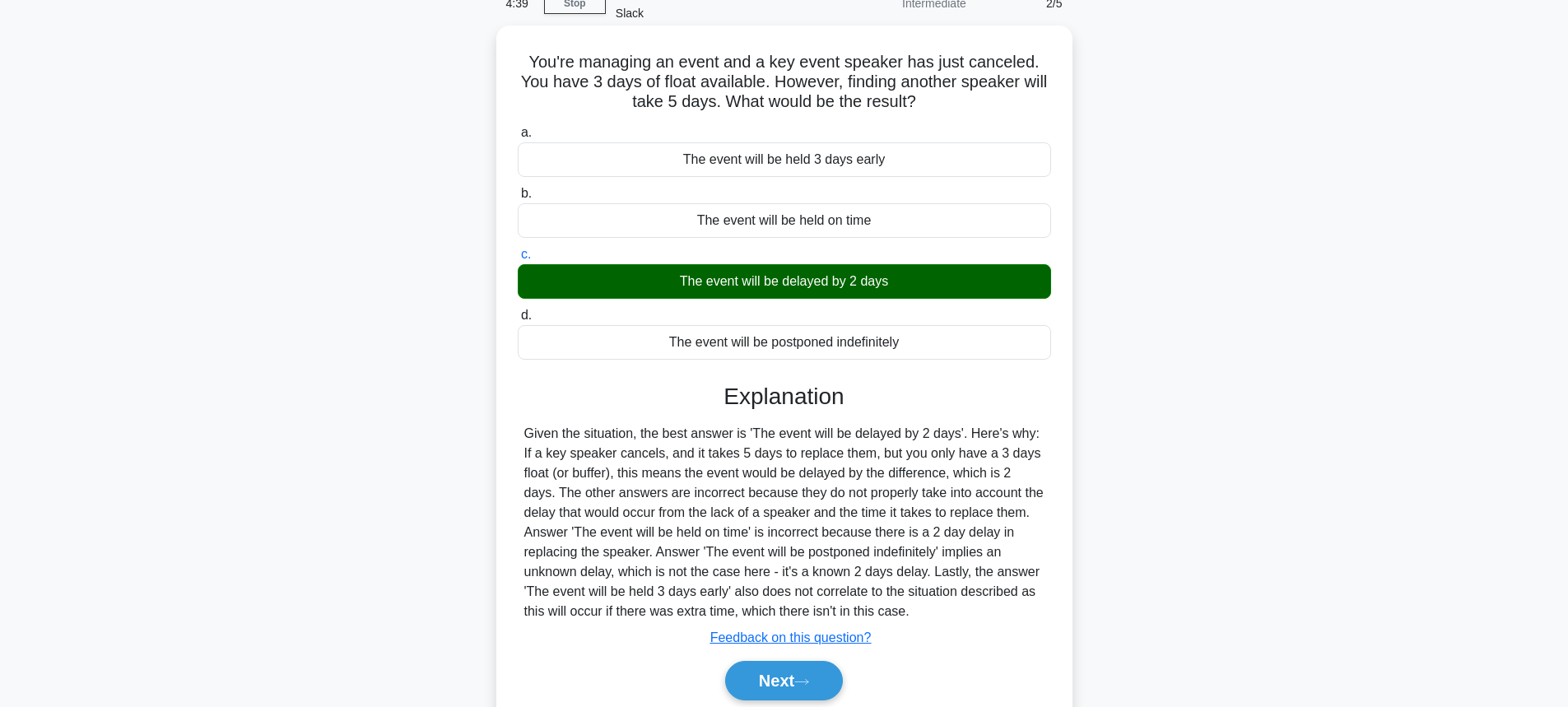
scroll to position [182, 0]
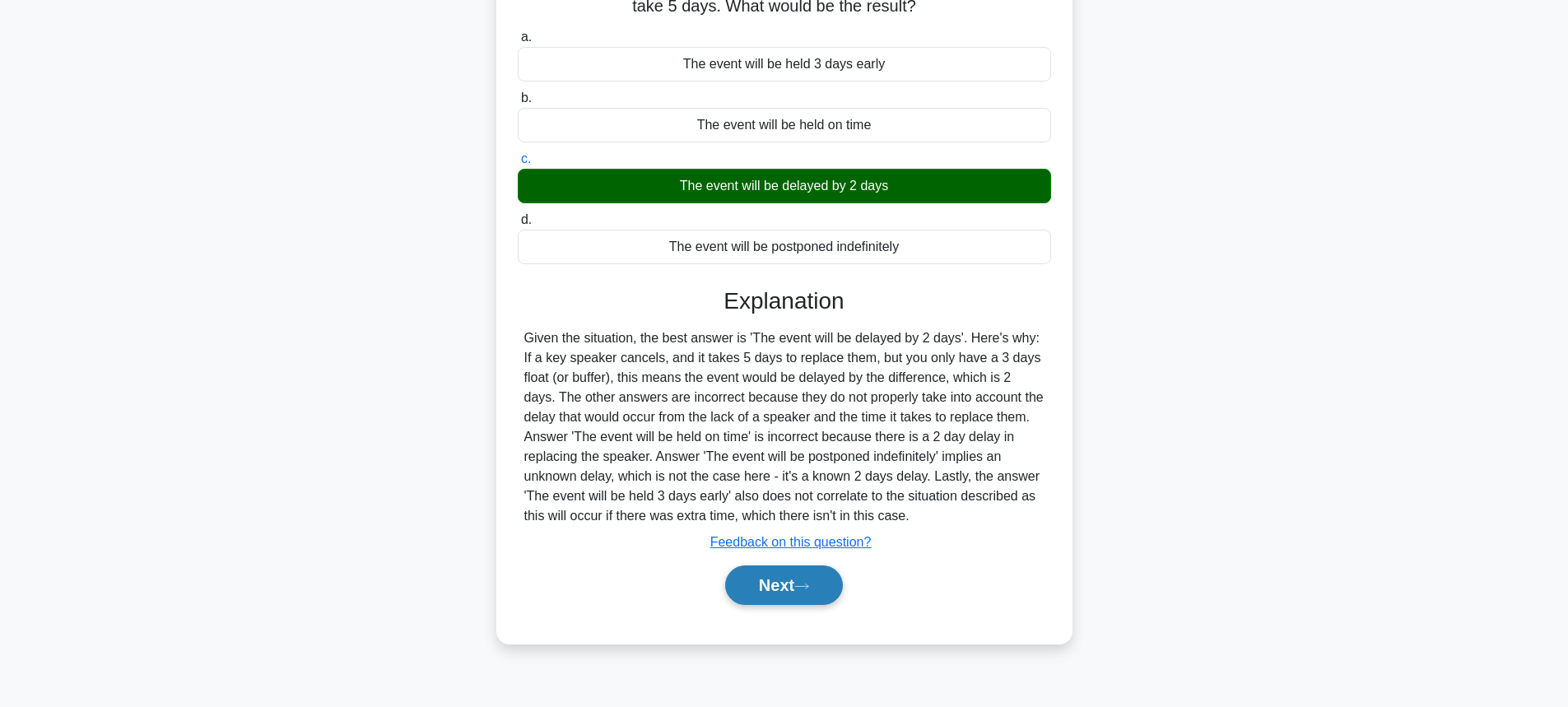
click at [795, 591] on button "Next" at bounding box center [784, 585] width 117 height 40
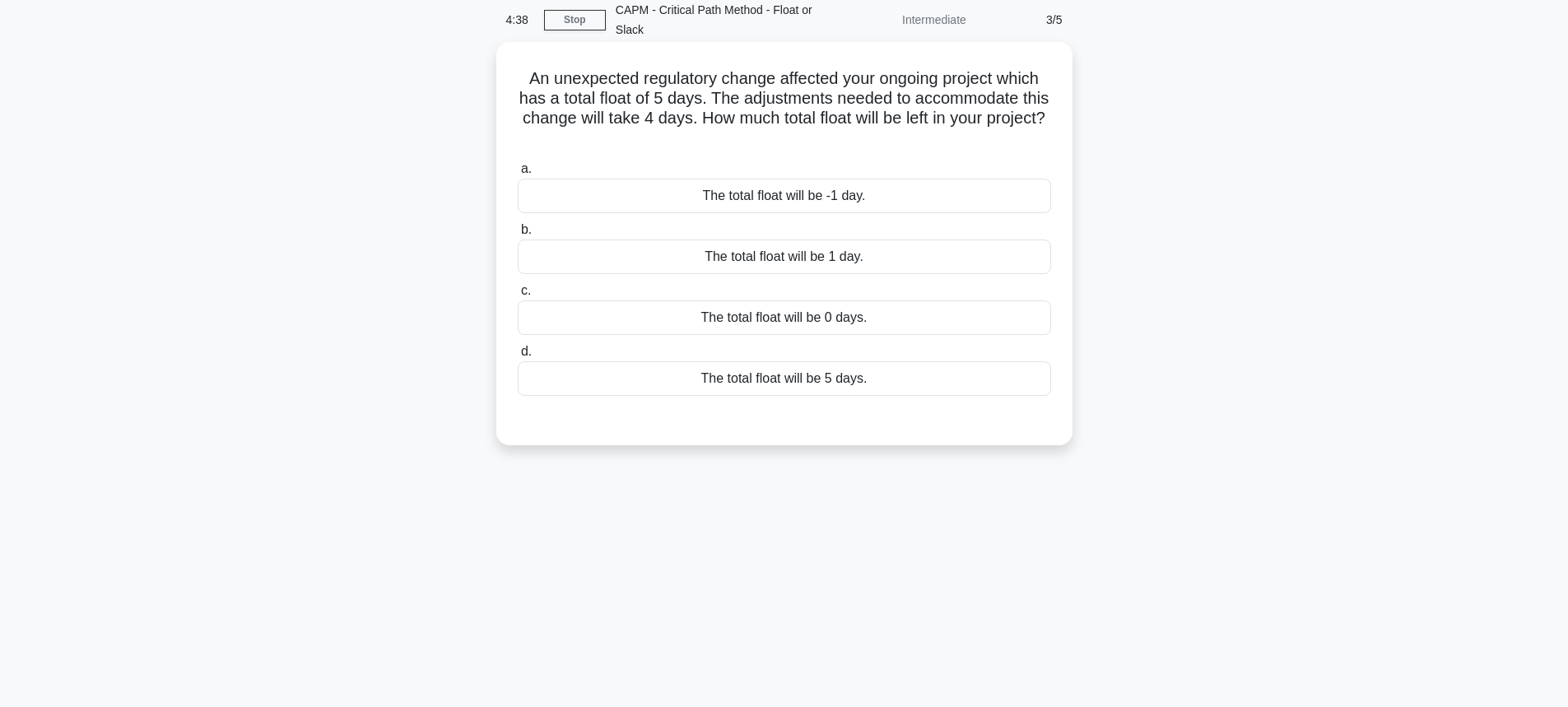
scroll to position [0, 0]
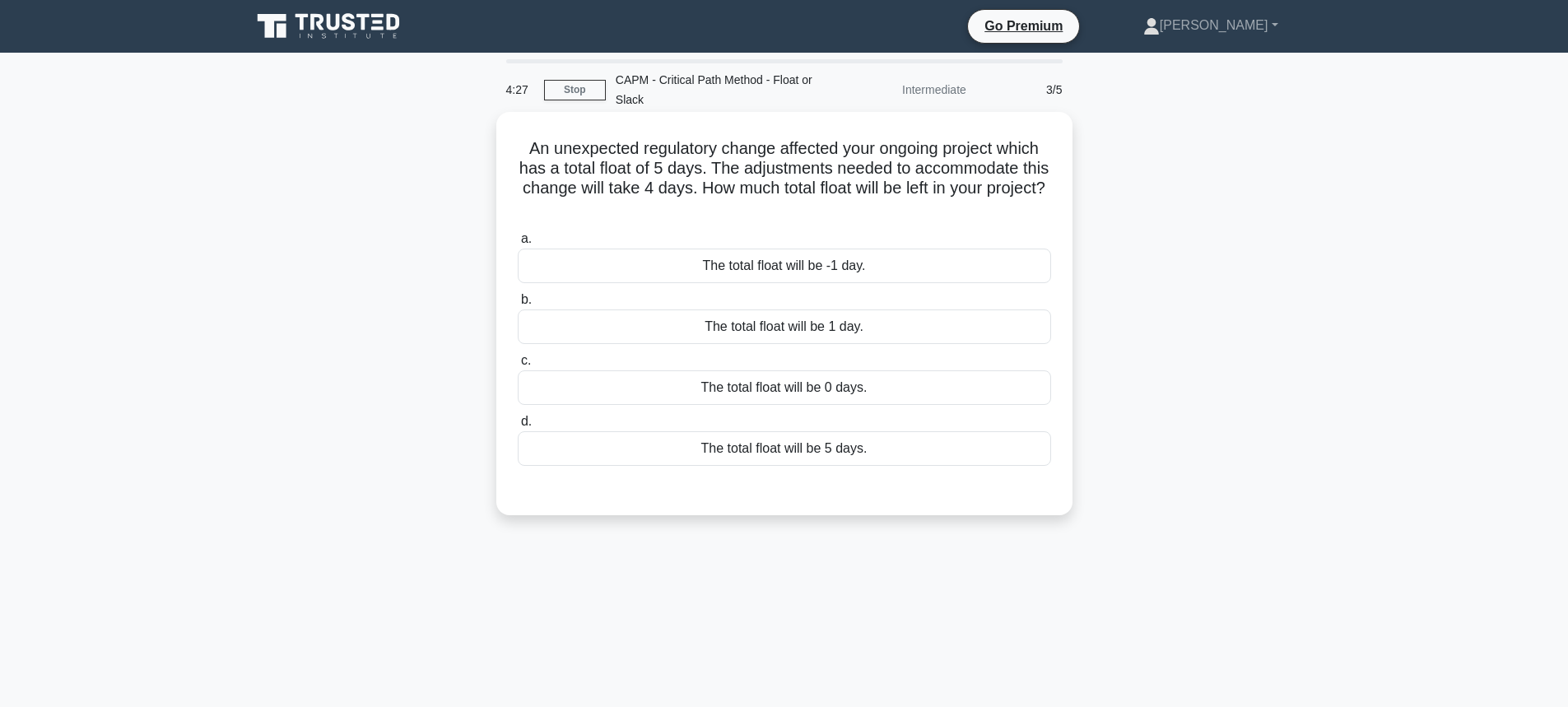
click at [849, 319] on div "The total float will be 1 day." at bounding box center [784, 326] width 533 height 35
click at [517, 305] on input "b. The total float will be 1 day." at bounding box center [517, 299] width 0 height 11
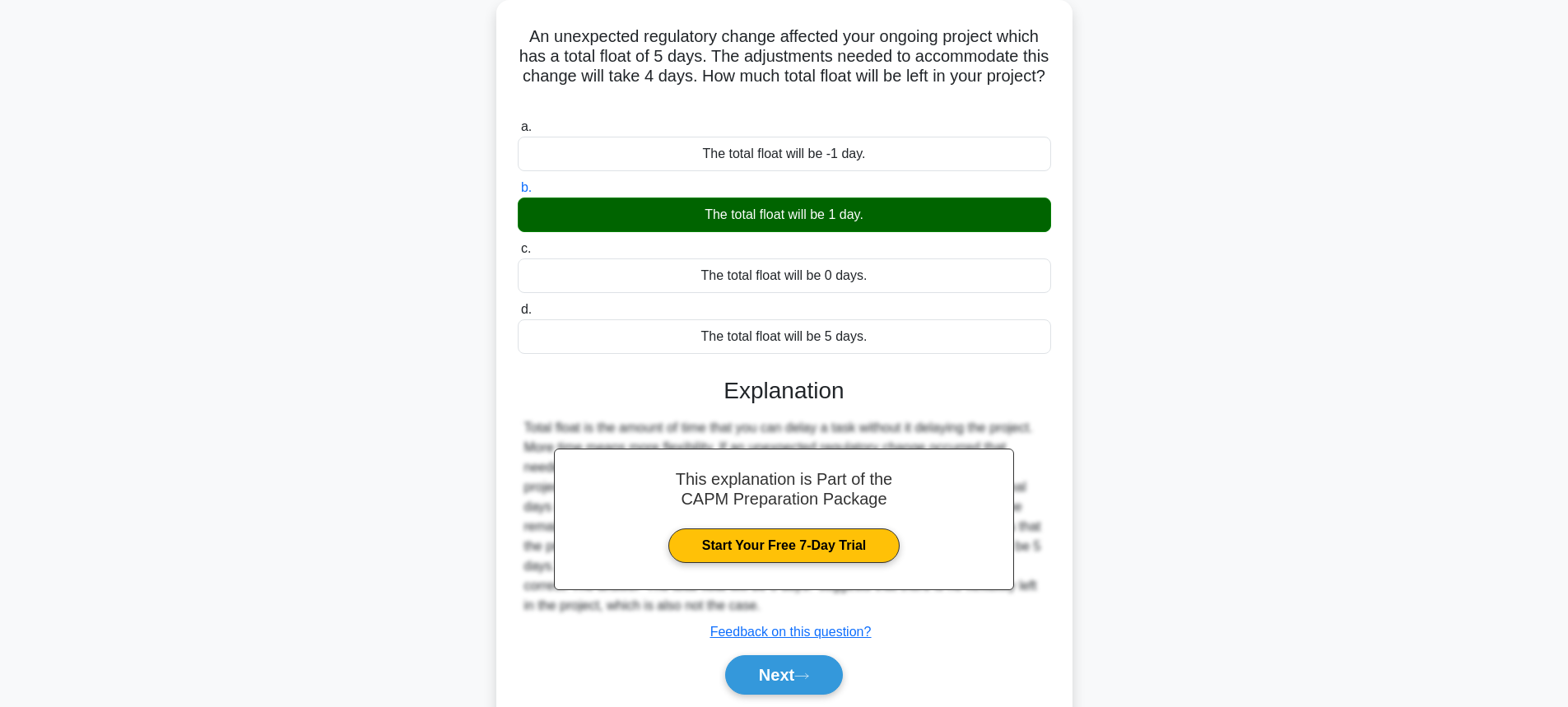
scroll to position [182, 0]
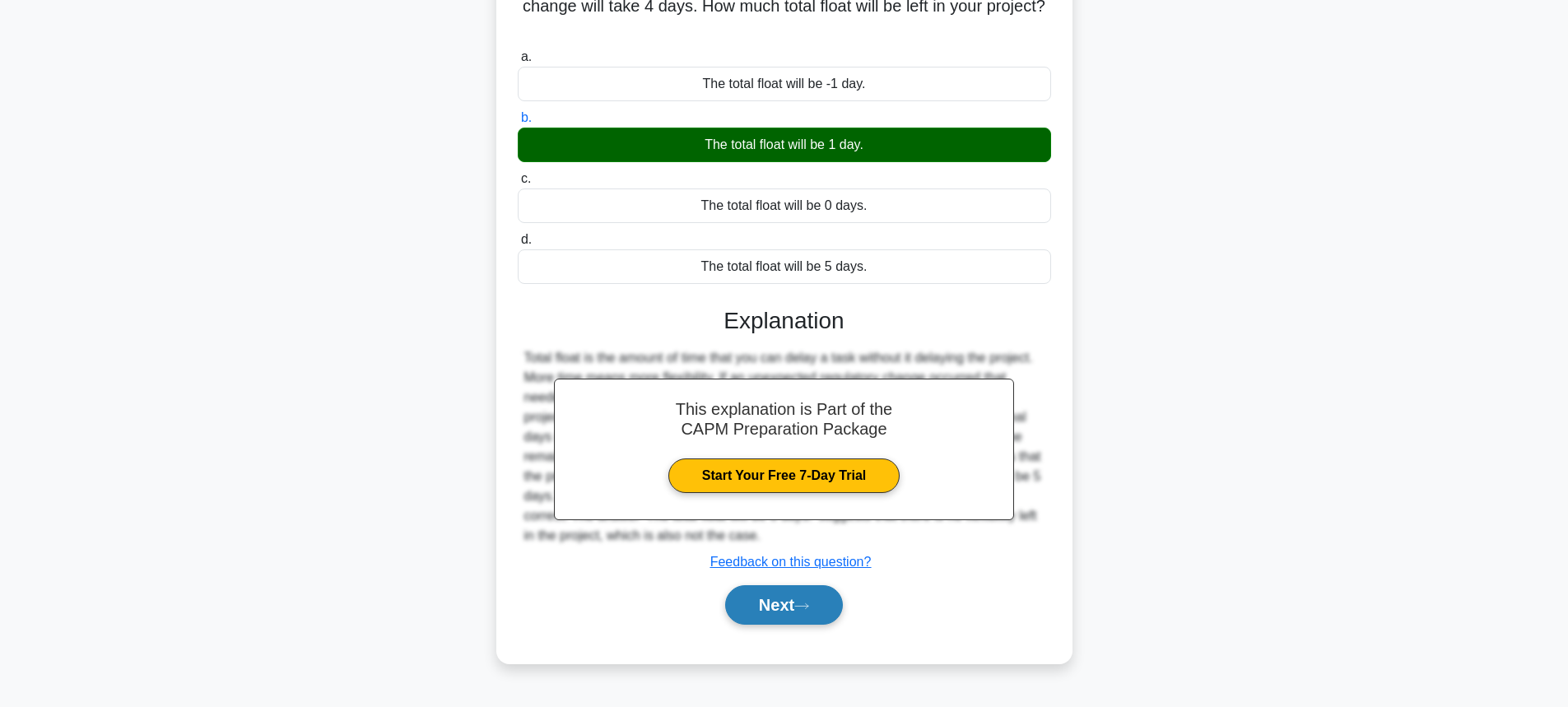
click at [791, 600] on button "Next" at bounding box center [784, 605] width 117 height 40
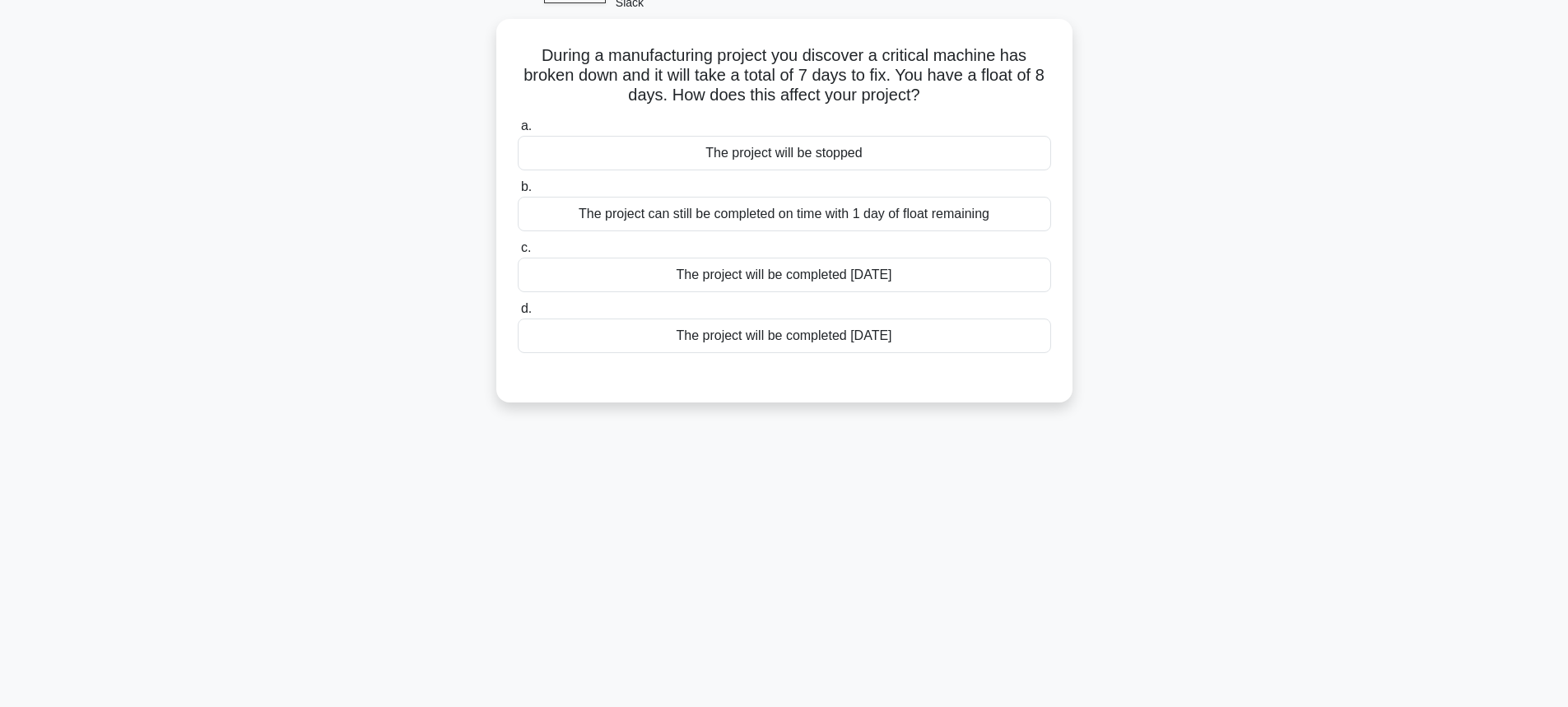
scroll to position [0, 0]
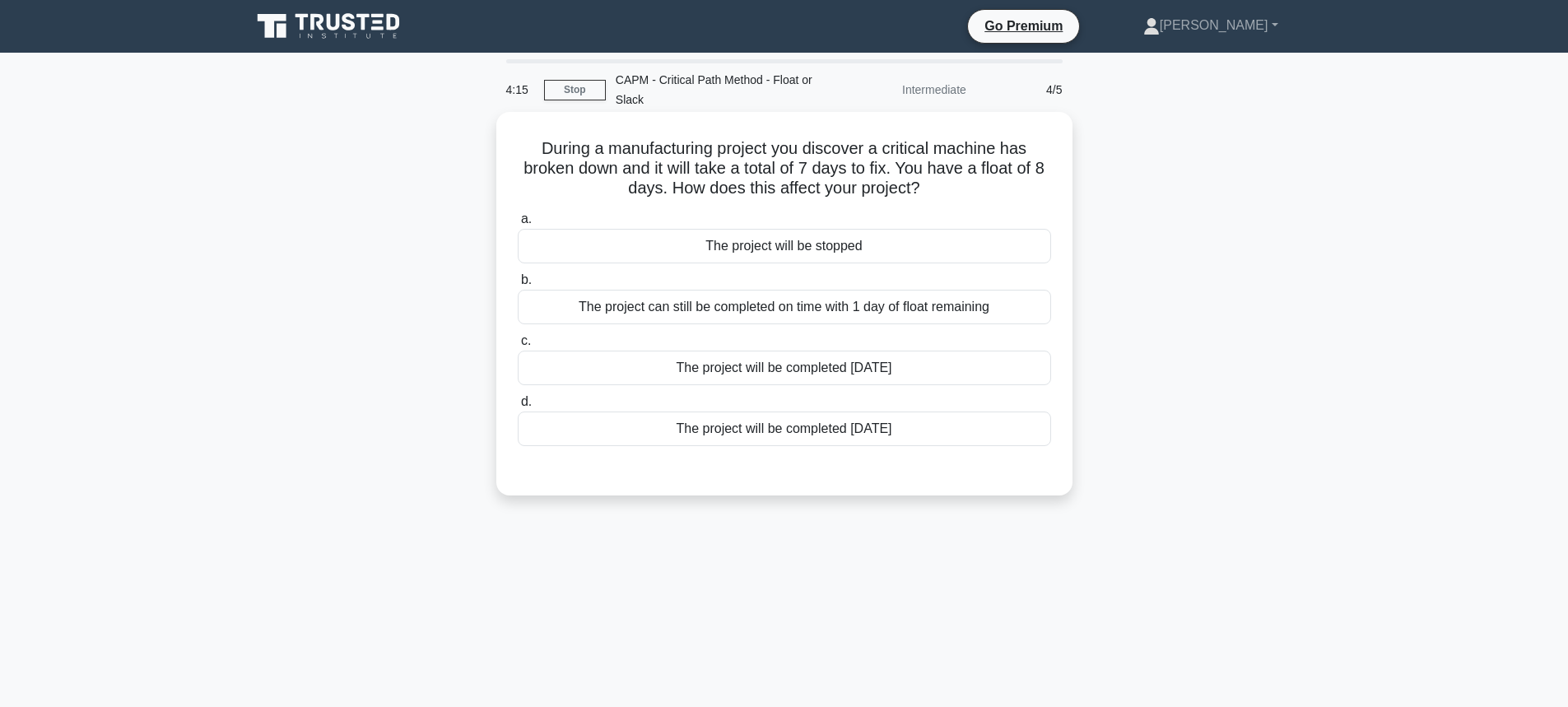
click at [796, 315] on div "The project can still be completed on time with 1 day of float remaining" at bounding box center [784, 306] width 533 height 35
click at [517, 285] on input "b. The project can still be completed on time with 1 day of float remaining" at bounding box center [517, 279] width 0 height 11
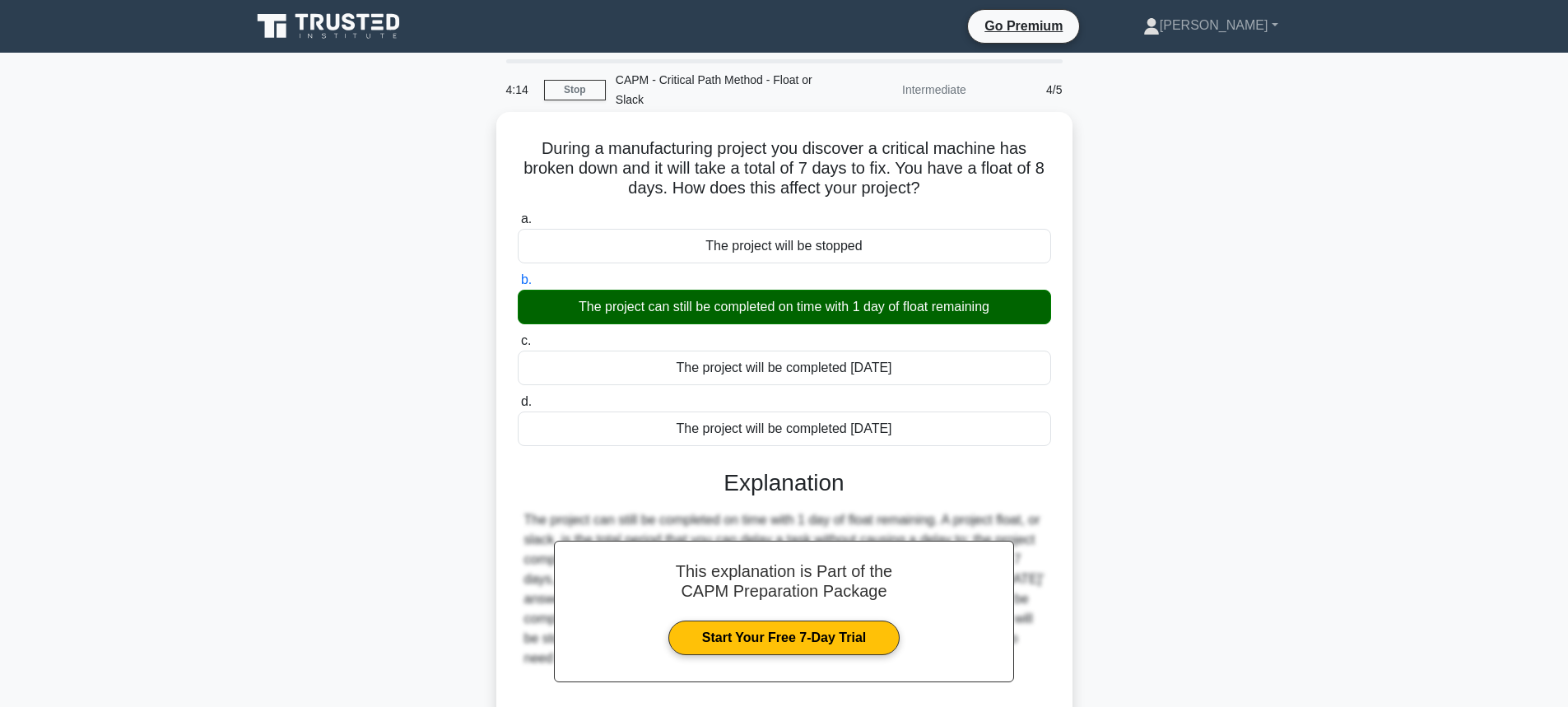
scroll to position [182, 0]
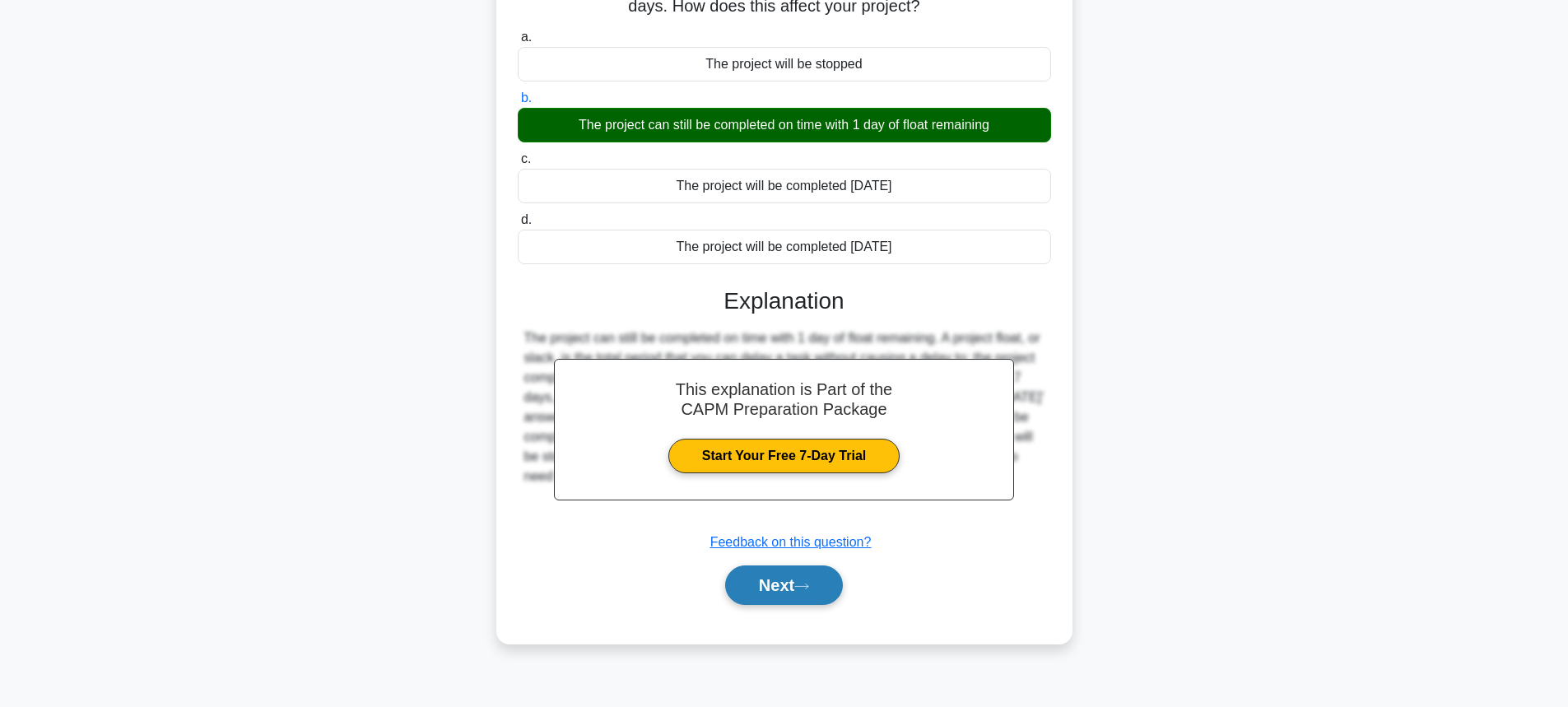
click at [788, 595] on button "Next" at bounding box center [784, 585] width 117 height 40
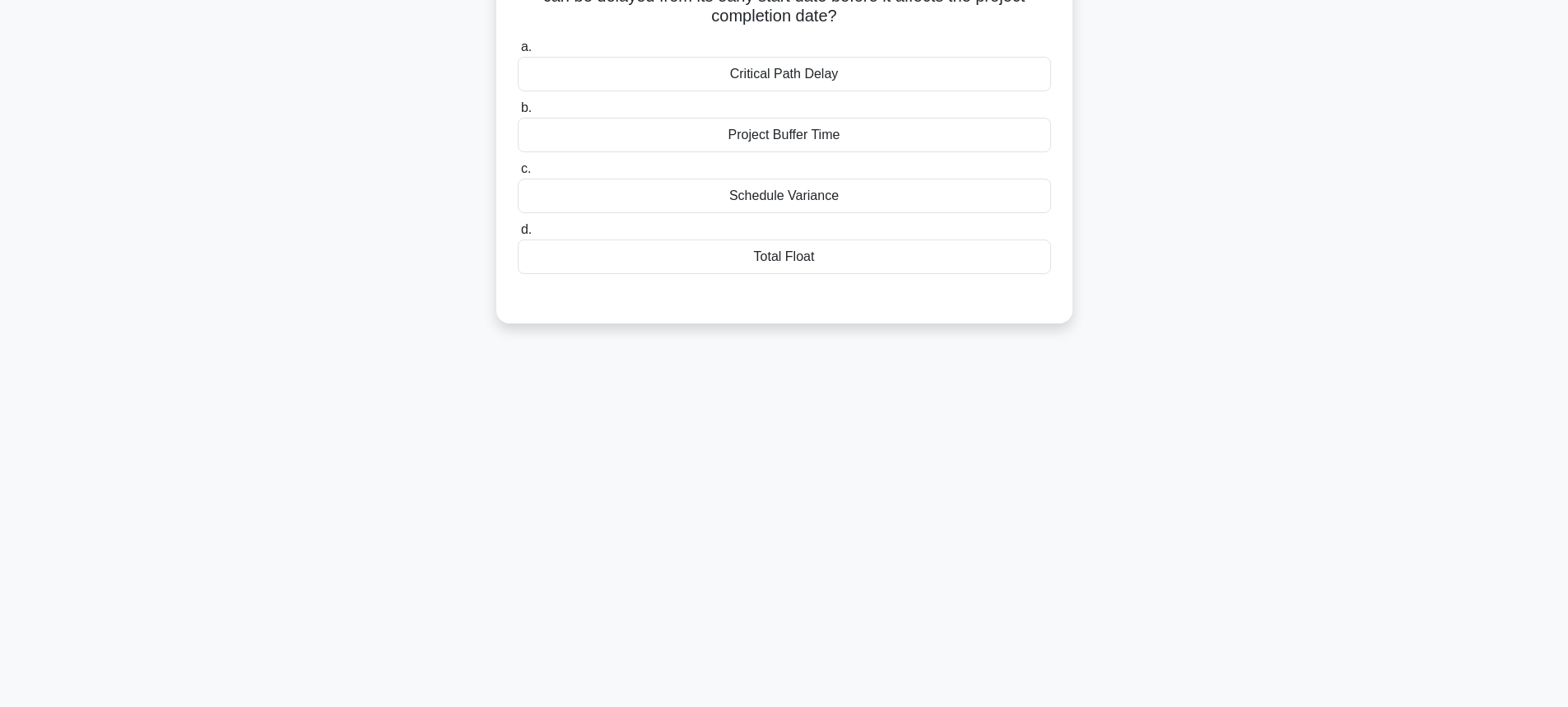
scroll to position [0, 0]
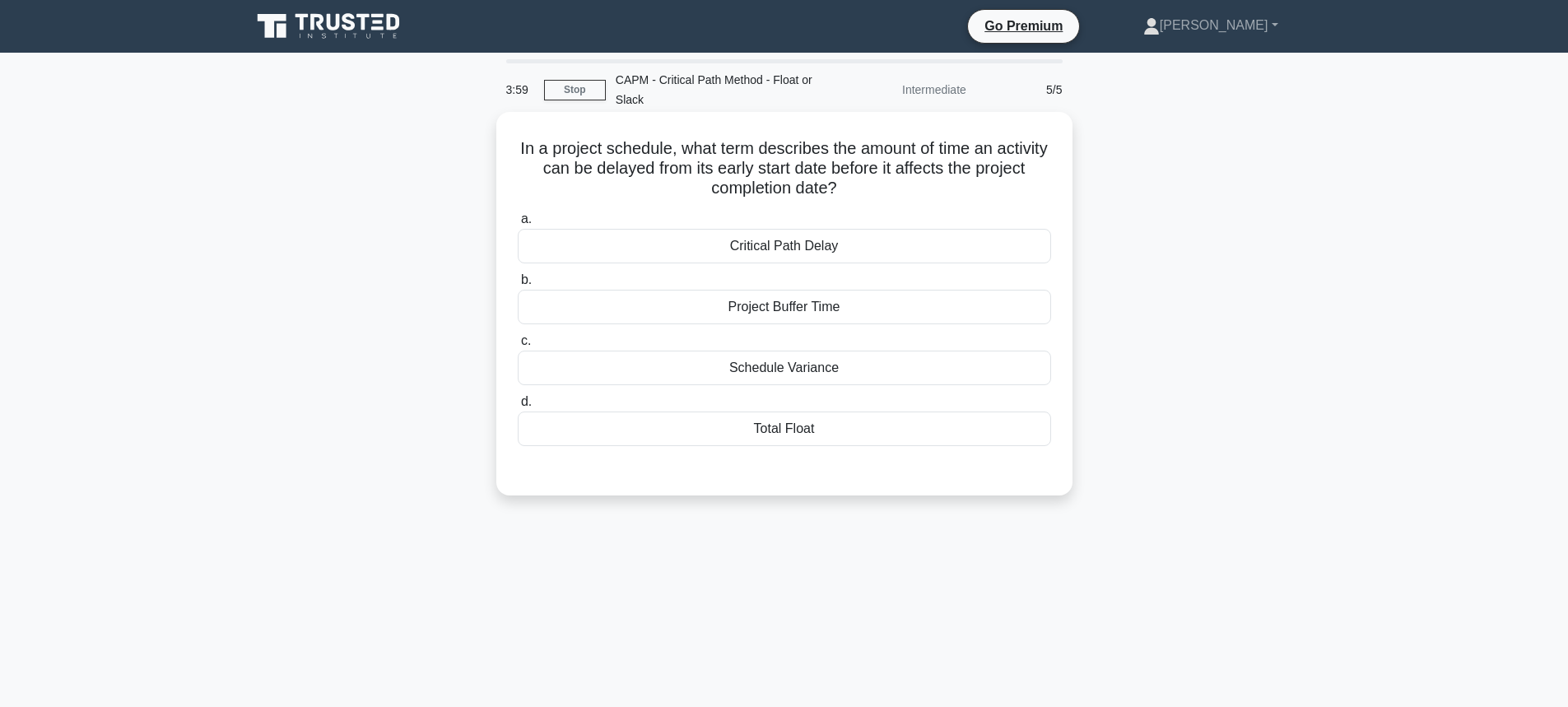
click at [821, 438] on div "Total Float" at bounding box center [784, 429] width 533 height 35
click at [517, 407] on input "d. Total Float" at bounding box center [517, 402] width 0 height 11
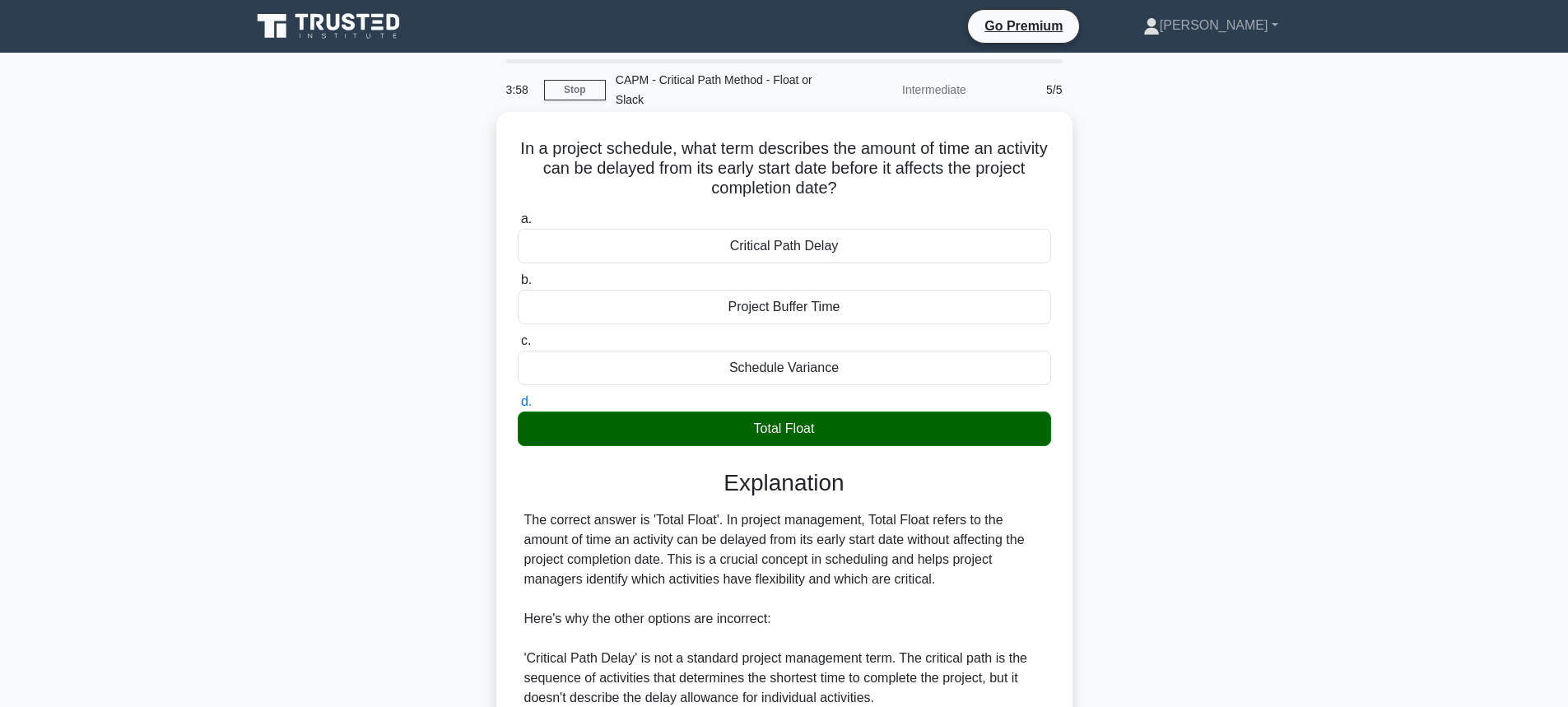
scroll to position [368, 0]
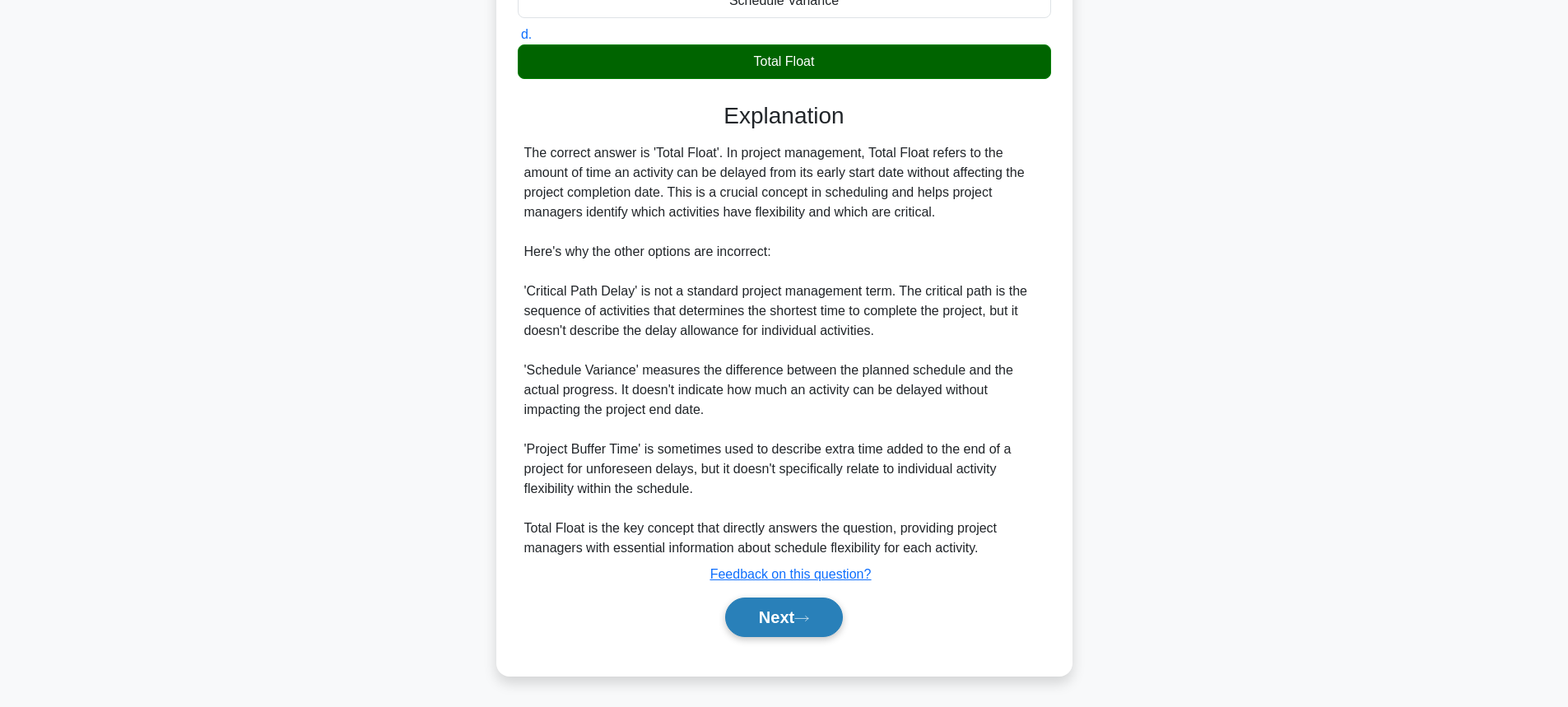
click at [830, 612] on button "Next" at bounding box center [784, 618] width 117 height 40
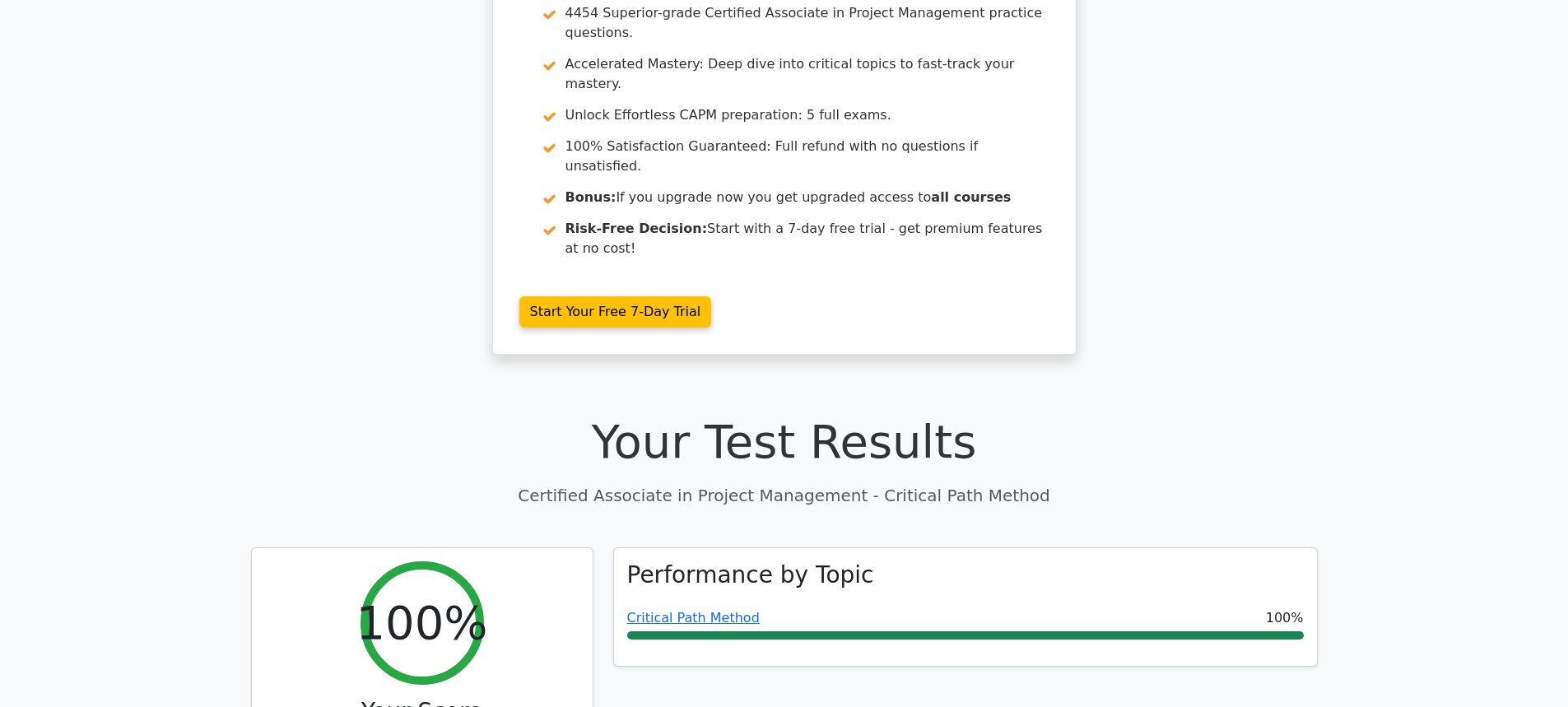
scroll to position [329, 0]
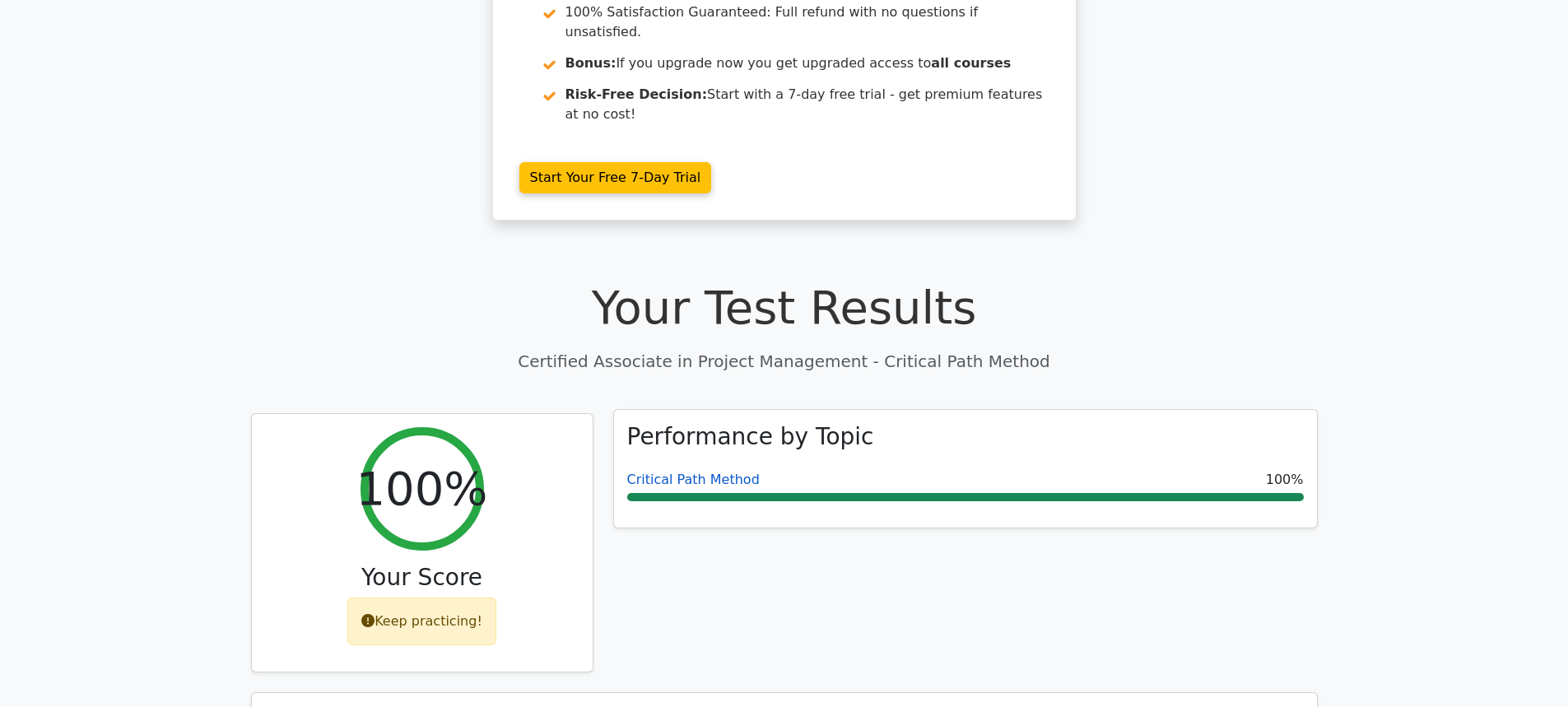
click at [725, 471] on link "Critical Path Method" at bounding box center [692, 479] width 132 height 16
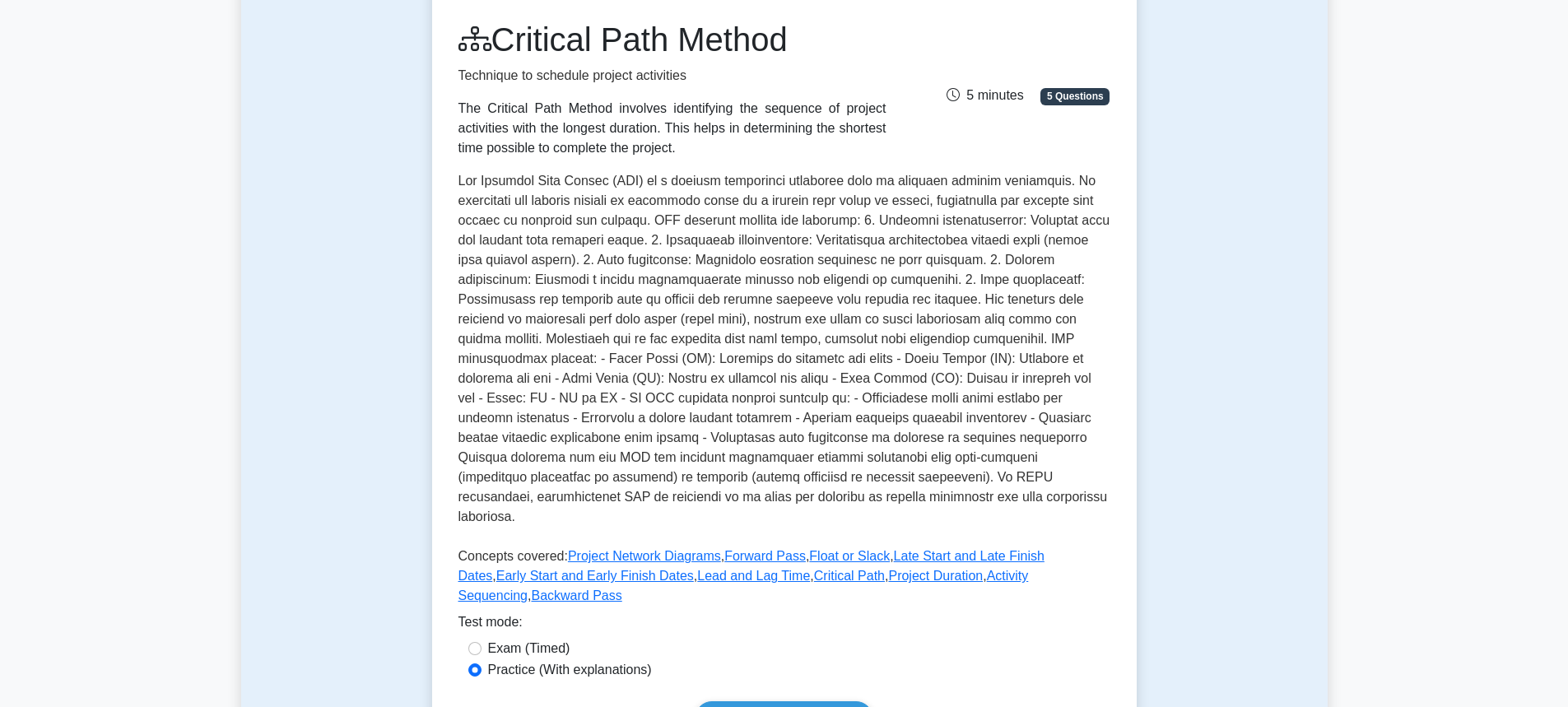
scroll to position [329, 0]
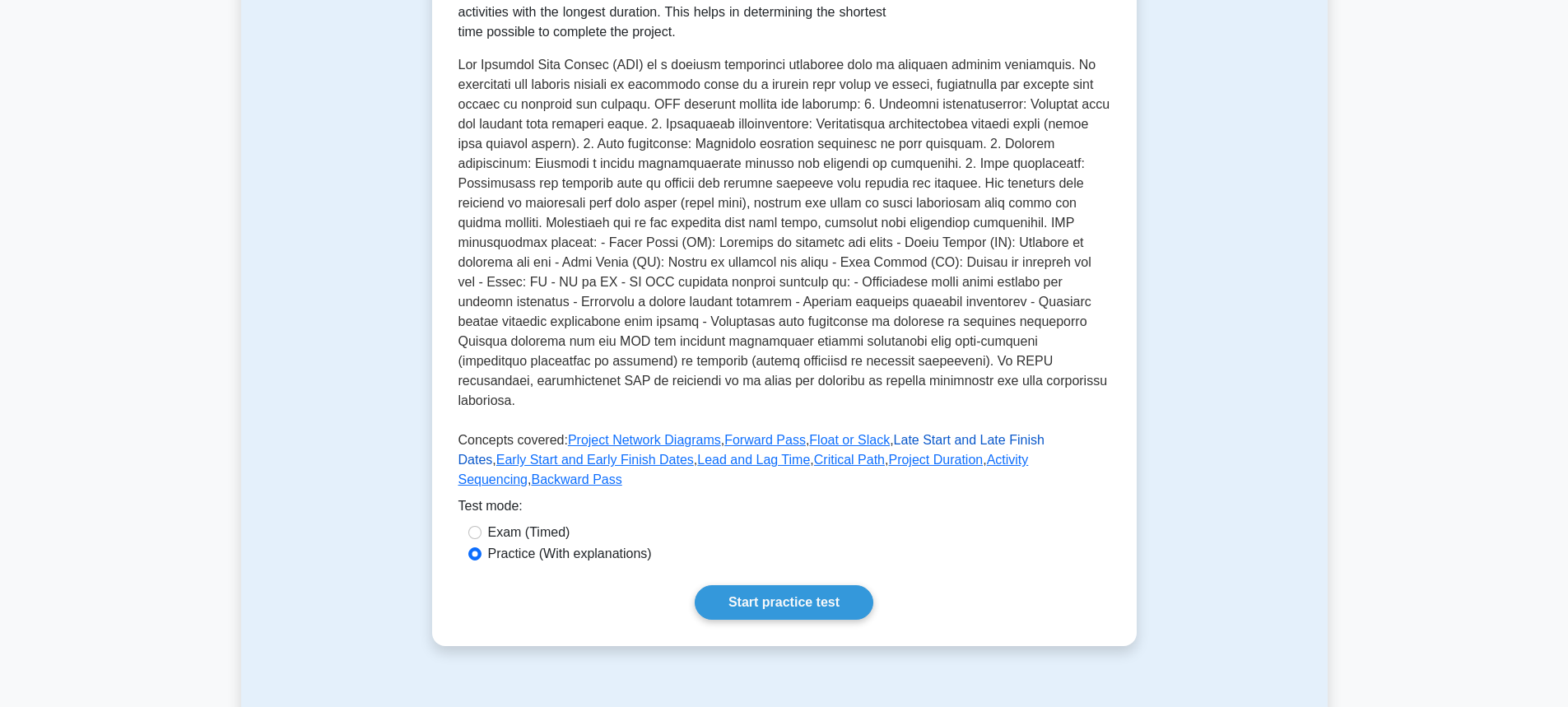
click at [908, 433] on link "Late Start and Late Finish Dates" at bounding box center [751, 449] width 586 height 34
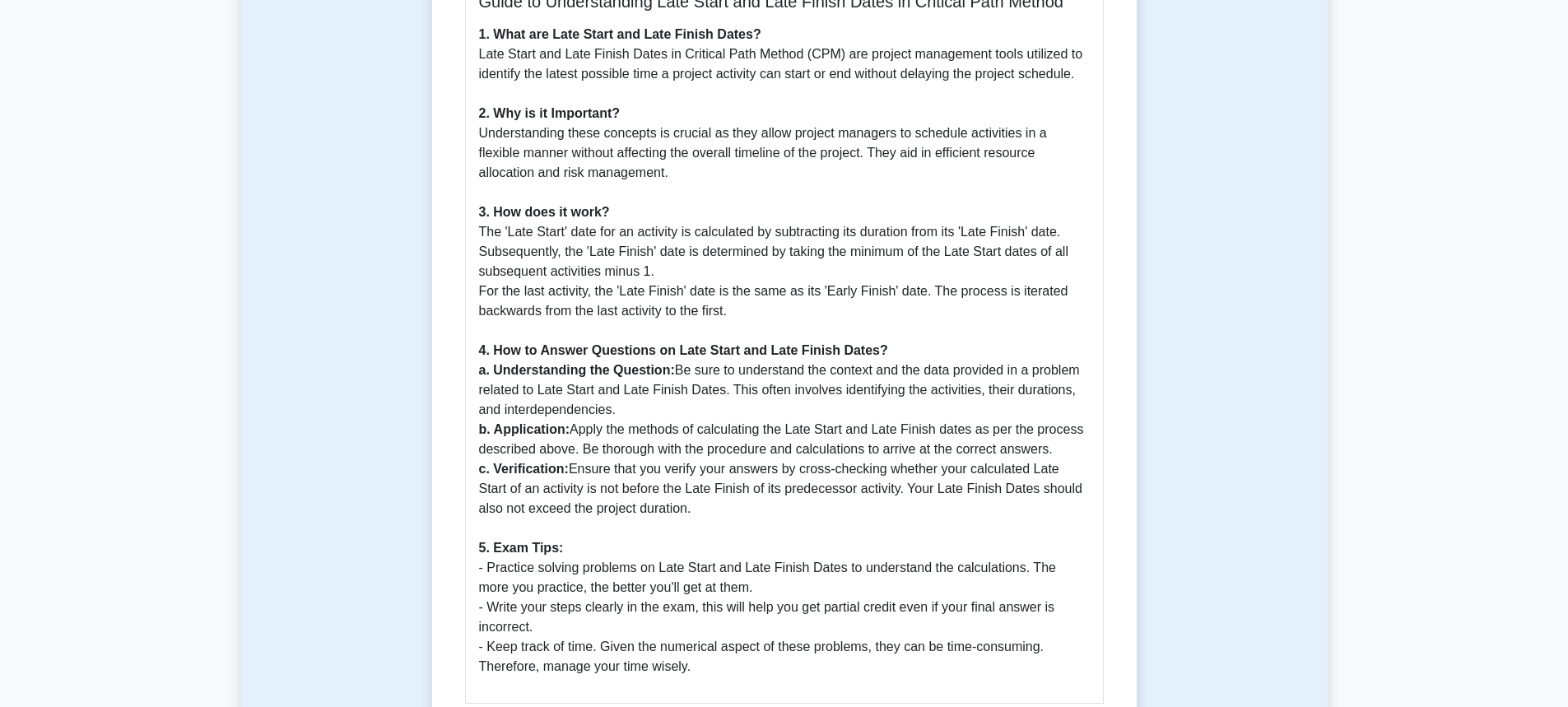
scroll to position [493, 0]
